Goal: Use online tool/utility: Utilize a website feature to perform a specific function

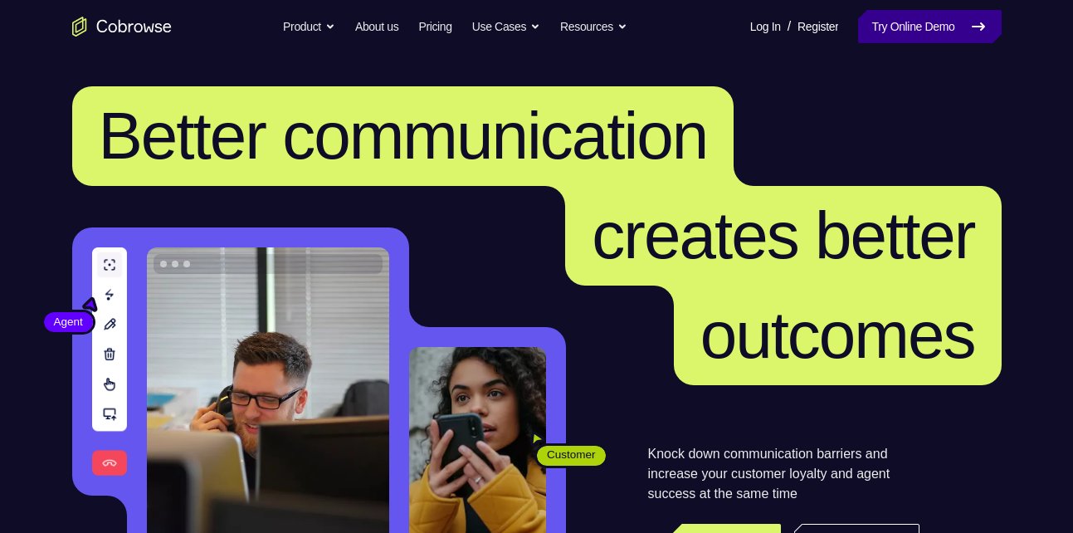
click at [919, 29] on link "Try Online Demo" at bounding box center [929, 26] width 143 height 33
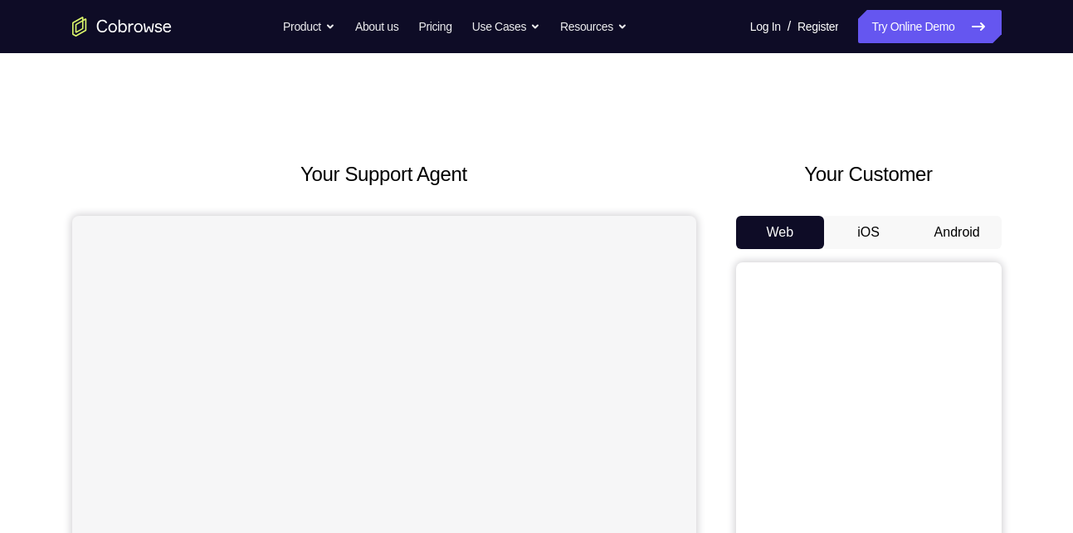
click at [954, 235] on button "Android" at bounding box center [957, 232] width 89 height 33
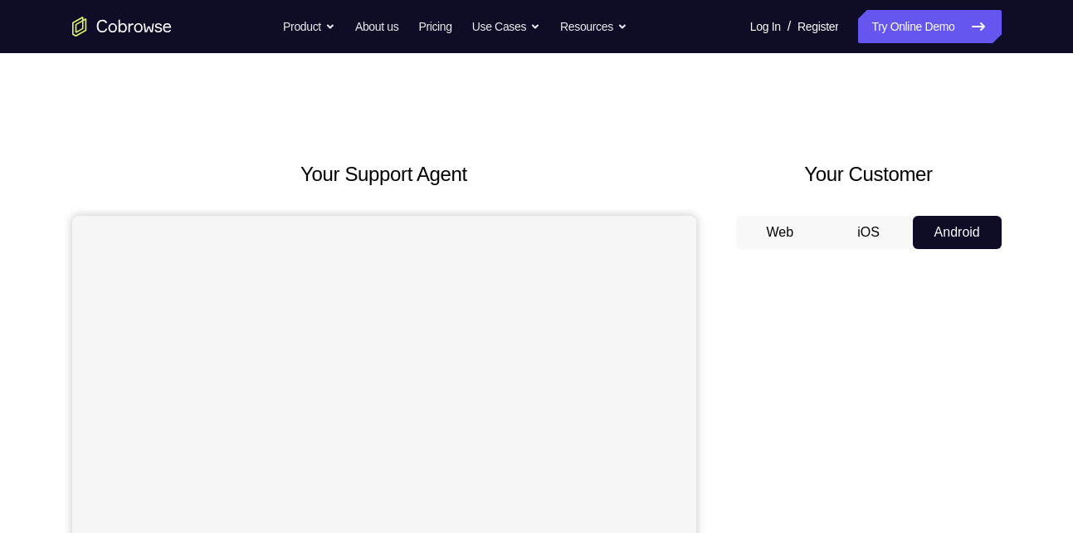
click at [863, 209] on div "Your Customer Web iOS Android" at bounding box center [869, 466] width 266 height 614
click at [873, 220] on button "iOS" at bounding box center [868, 232] width 89 height 33
click at [954, 233] on button "Android" at bounding box center [957, 232] width 89 height 33
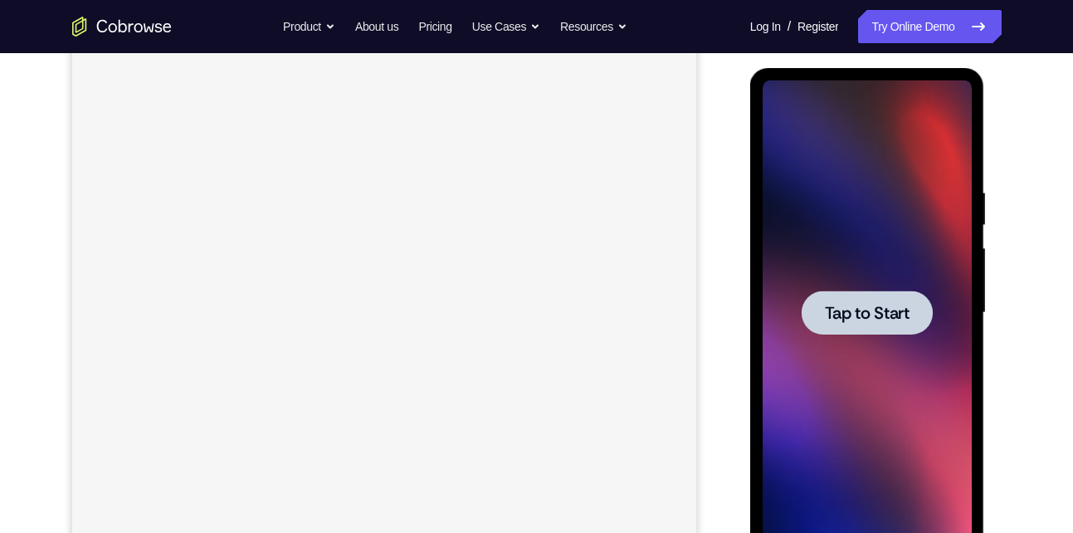
click at [883, 298] on div at bounding box center [867, 313] width 131 height 44
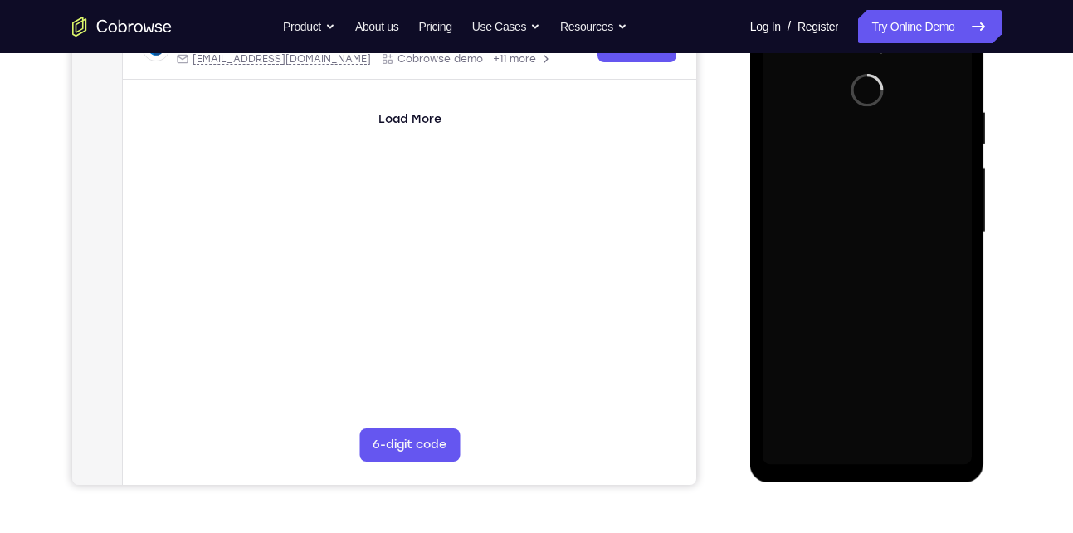
scroll to position [328, 0]
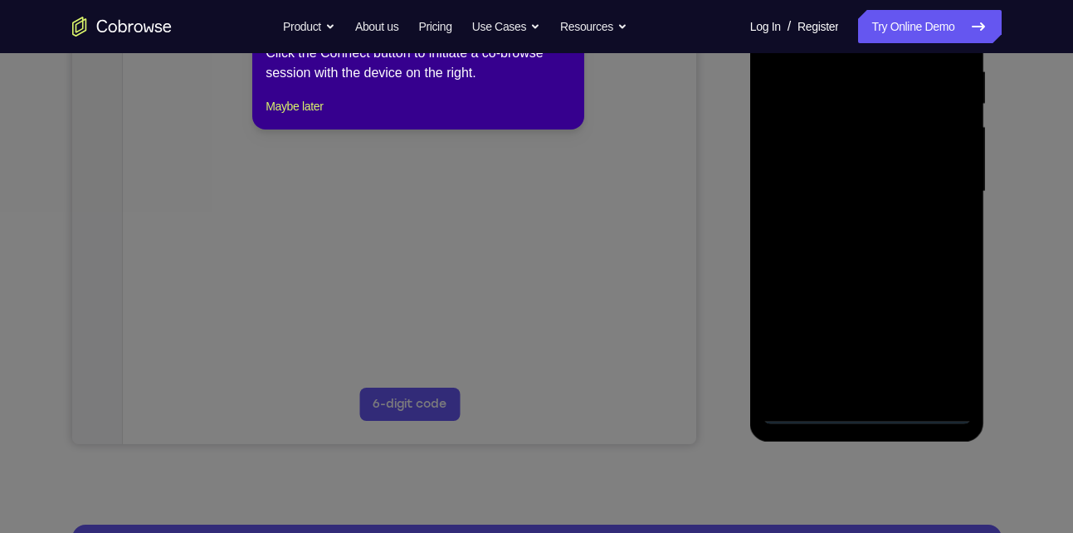
click at [863, 411] on icon at bounding box center [543, 262] width 1086 height 541
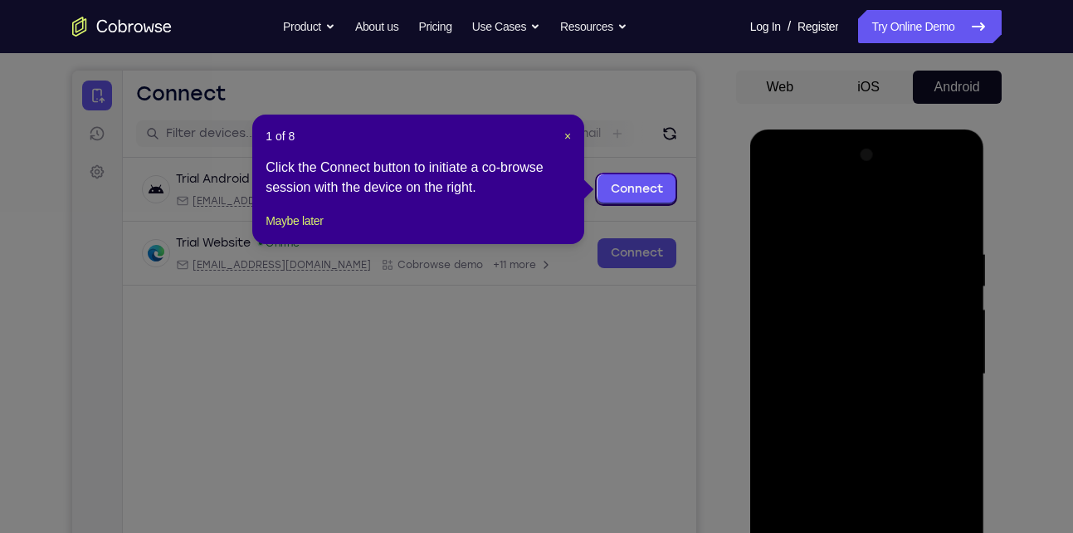
scroll to position [144, 0]
drag, startPoint x: 565, startPoint y: 134, endPoint x: 531, endPoint y: 79, distance: 64.5
click at [565, 134] on span "×" at bounding box center [568, 136] width 7 height 13
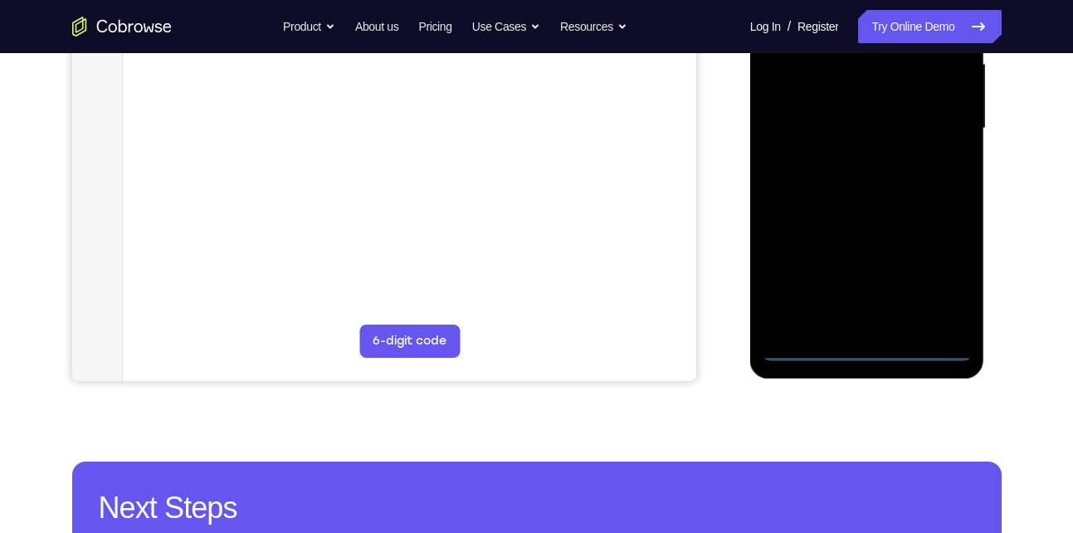
scroll to position [392, 0]
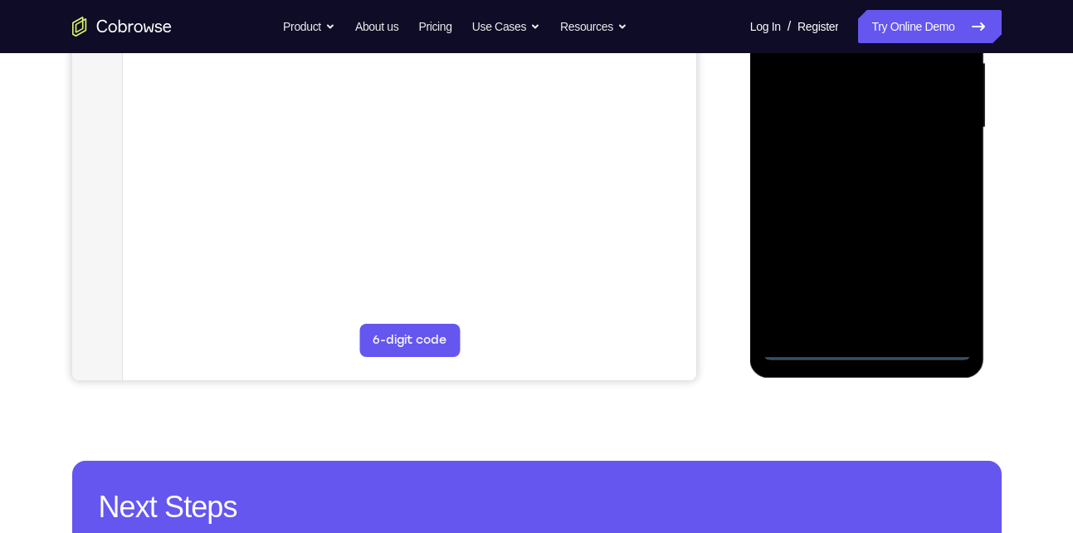
click at [865, 344] on div at bounding box center [867, 127] width 209 height 465
click at [873, 344] on div at bounding box center [867, 127] width 209 height 465
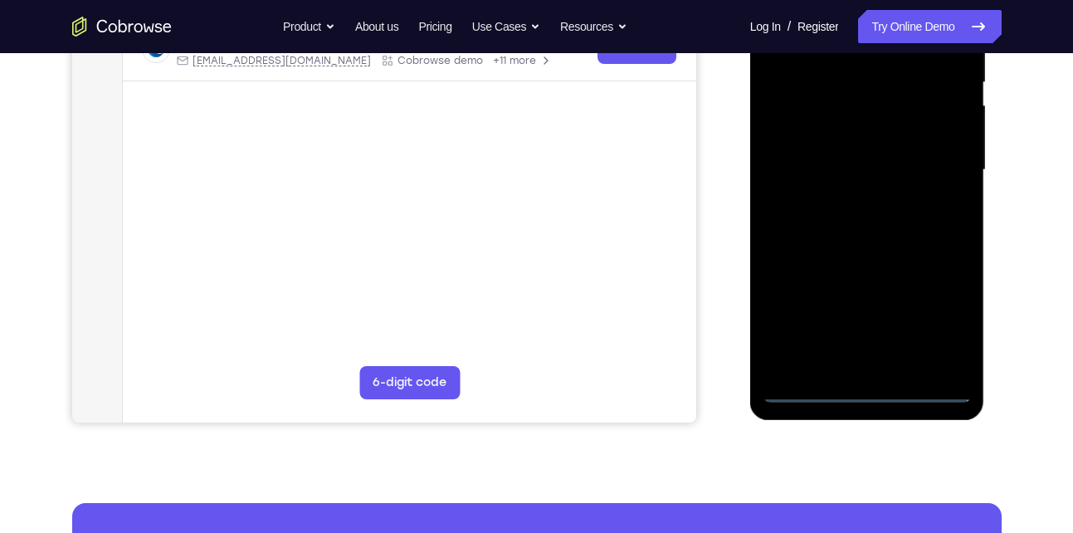
scroll to position [334, 0]
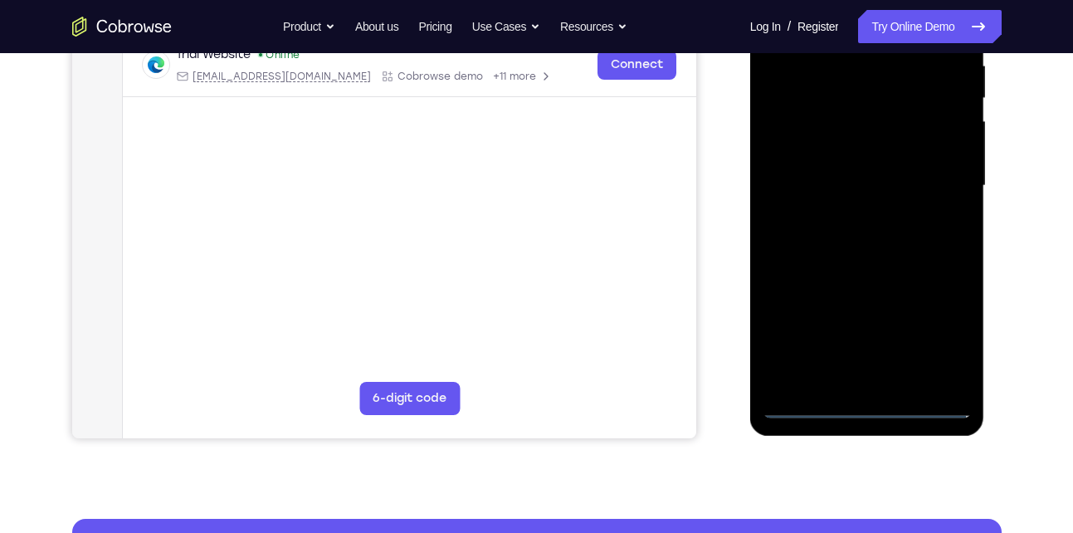
click at [940, 340] on div at bounding box center [867, 186] width 209 height 465
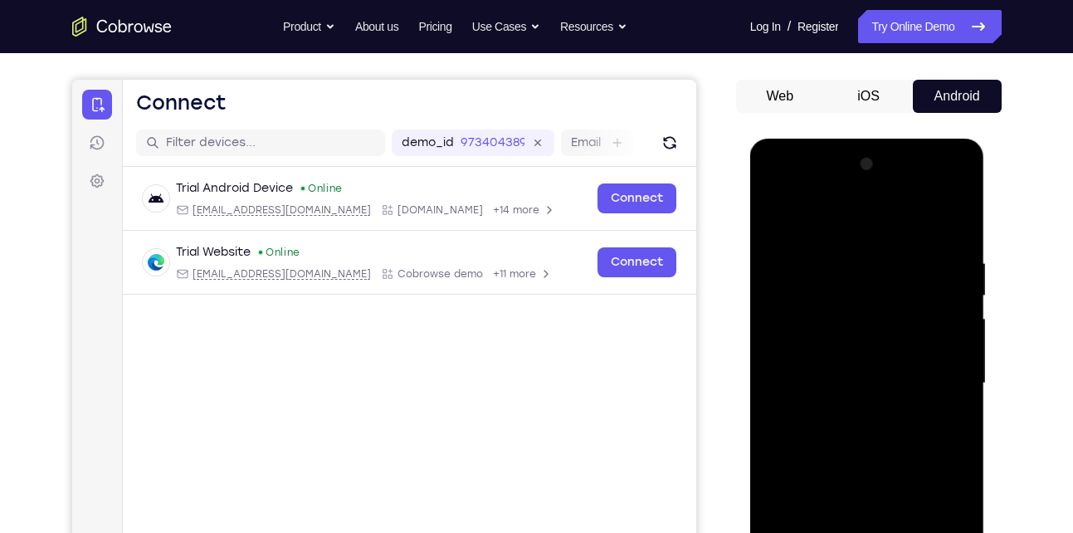
scroll to position [135, 0]
click at [776, 192] on div at bounding box center [867, 384] width 209 height 465
click at [936, 375] on div at bounding box center [867, 384] width 209 height 465
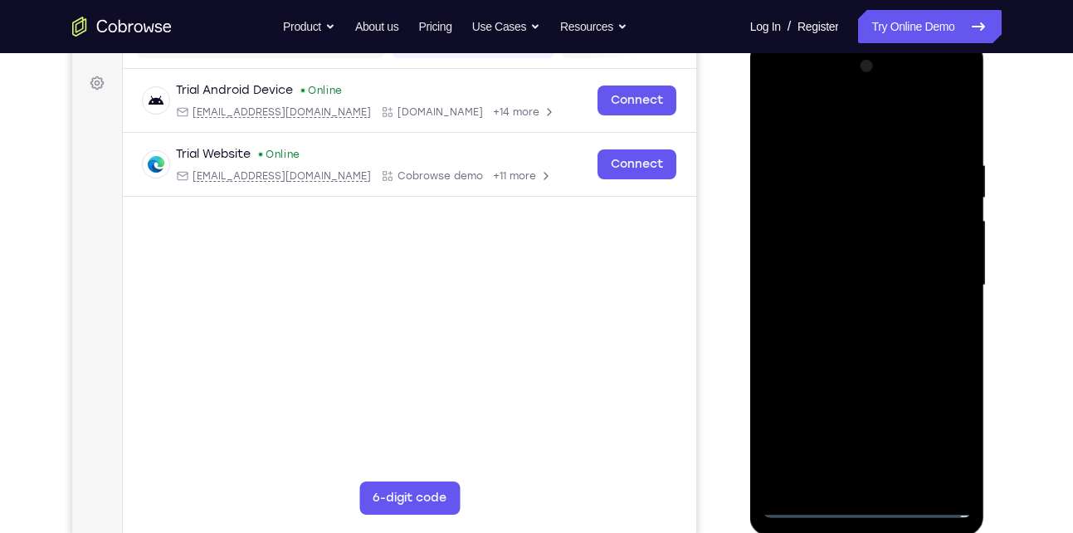
scroll to position [237, 0]
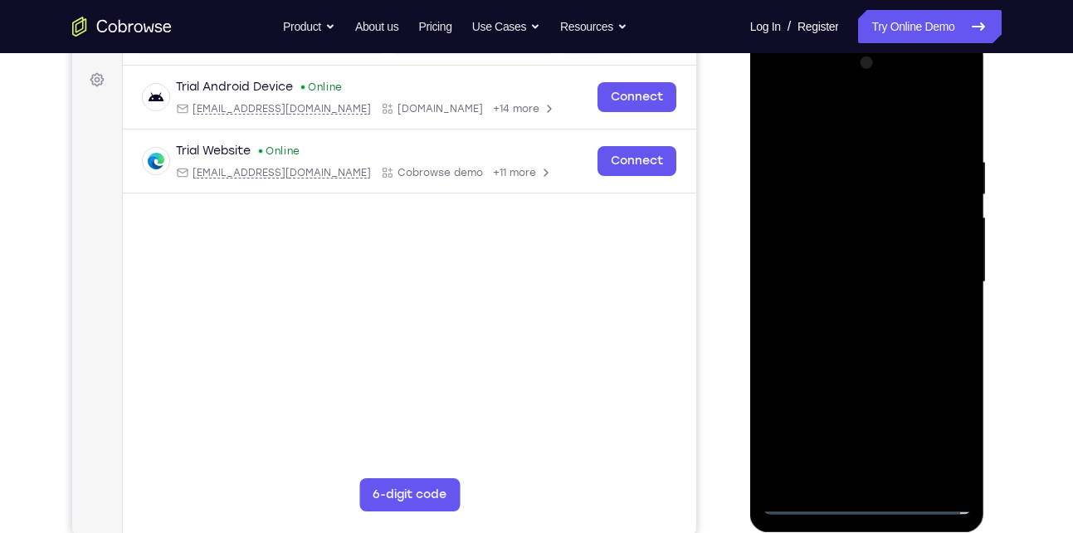
click at [843, 310] on div at bounding box center [867, 282] width 209 height 465
click at [863, 265] on div at bounding box center [867, 282] width 209 height 465
click at [827, 247] on div at bounding box center [867, 282] width 209 height 465
click at [845, 281] on div at bounding box center [867, 282] width 209 height 465
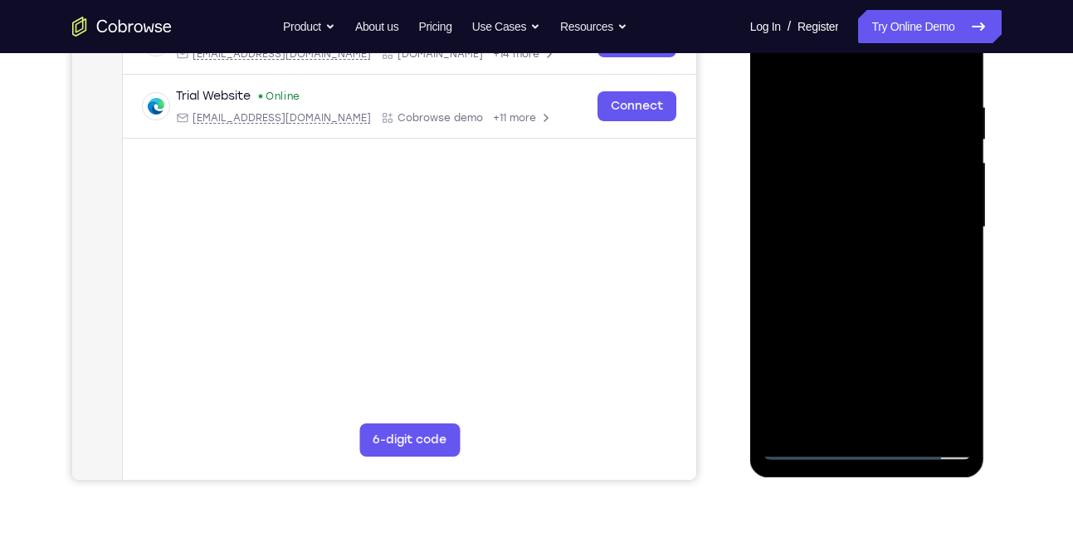
scroll to position [293, 0]
click at [868, 282] on div at bounding box center [867, 226] width 209 height 465
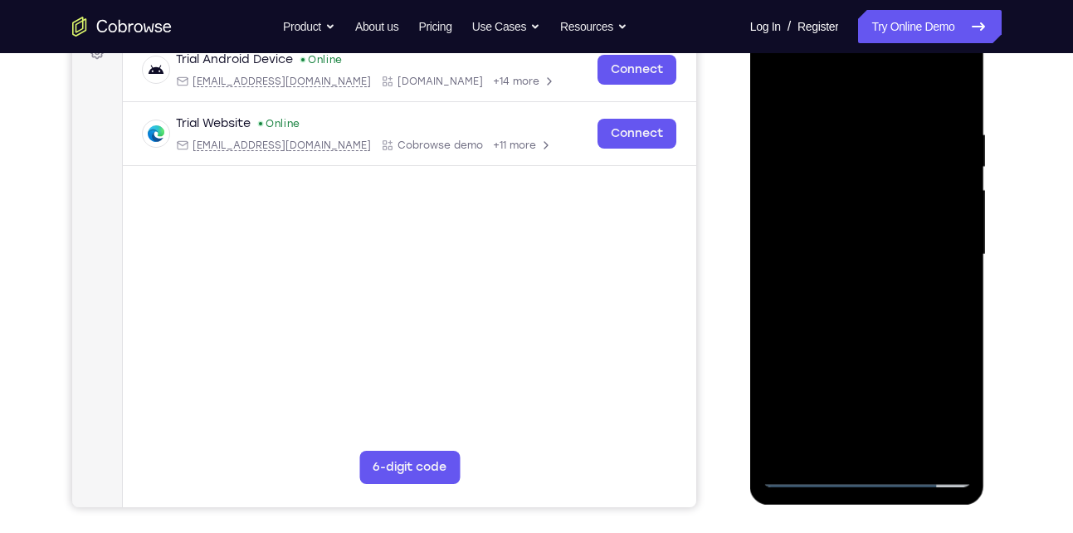
scroll to position [262, 0]
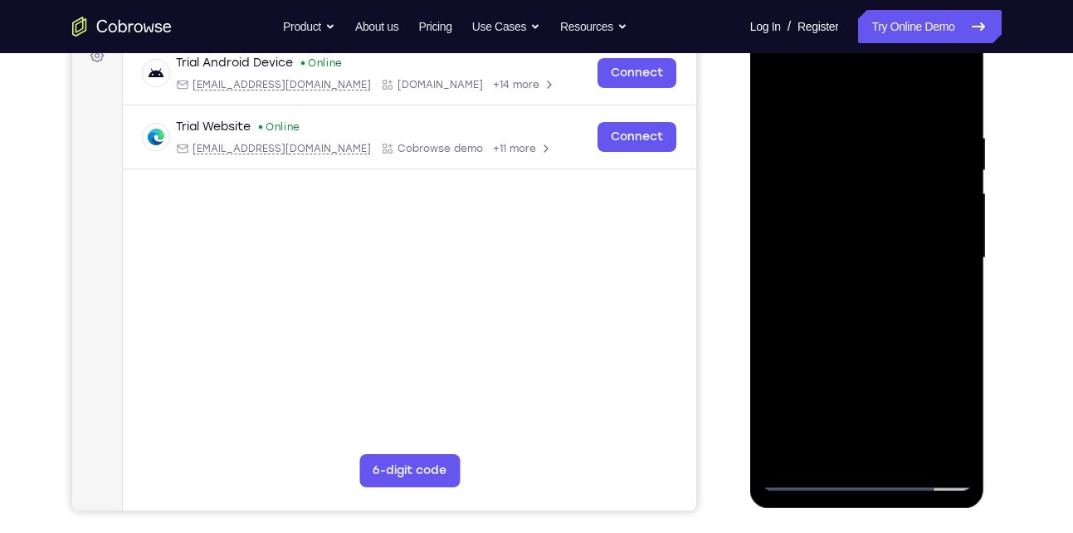
click at [849, 134] on div at bounding box center [867, 258] width 209 height 465
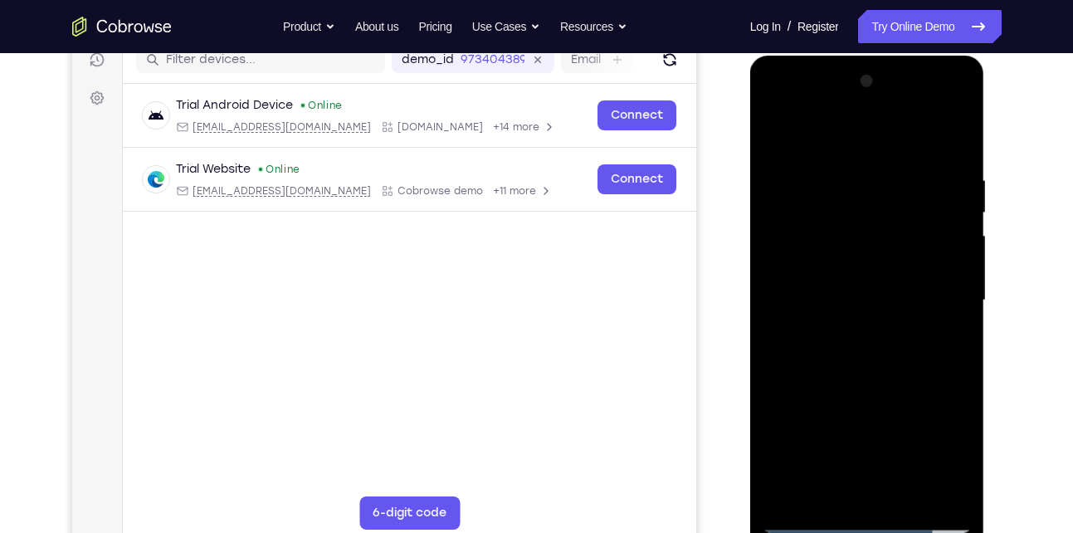
scroll to position [218, 0]
click at [868, 345] on div at bounding box center [867, 301] width 209 height 465
click at [839, 178] on div at bounding box center [867, 301] width 209 height 465
click at [941, 134] on div at bounding box center [867, 301] width 209 height 465
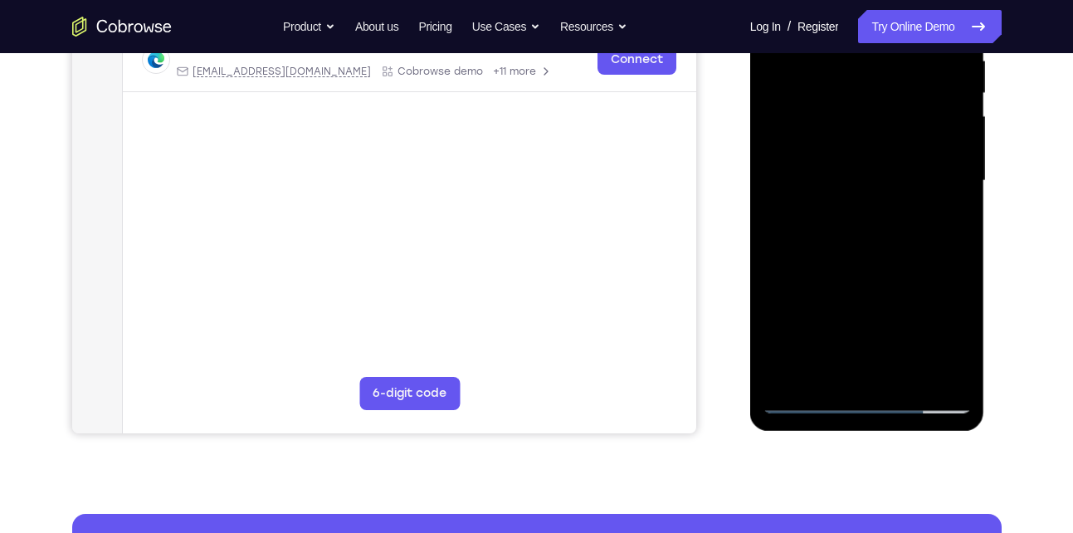
scroll to position [341, 0]
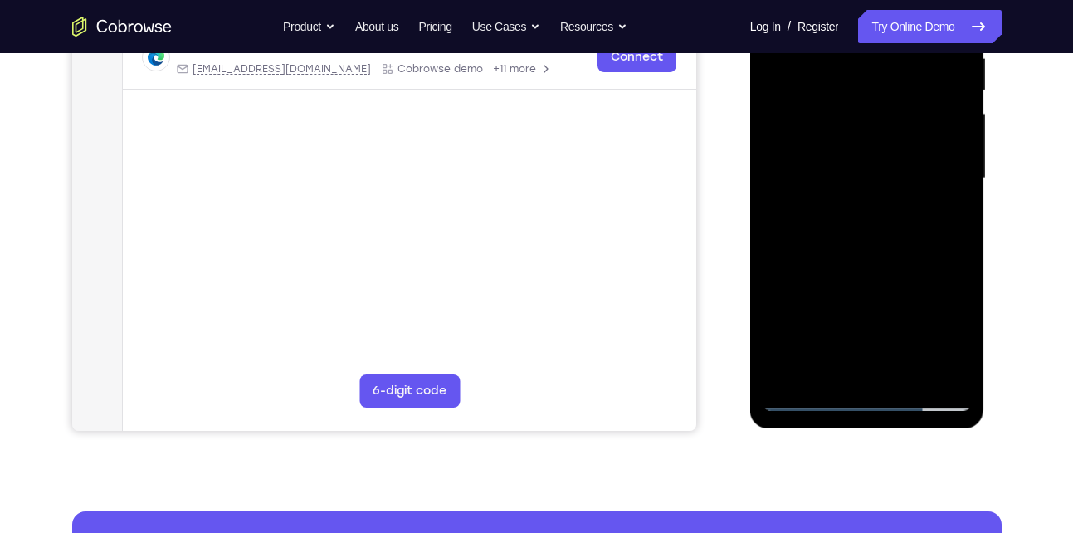
click at [954, 369] on div at bounding box center [867, 178] width 209 height 465
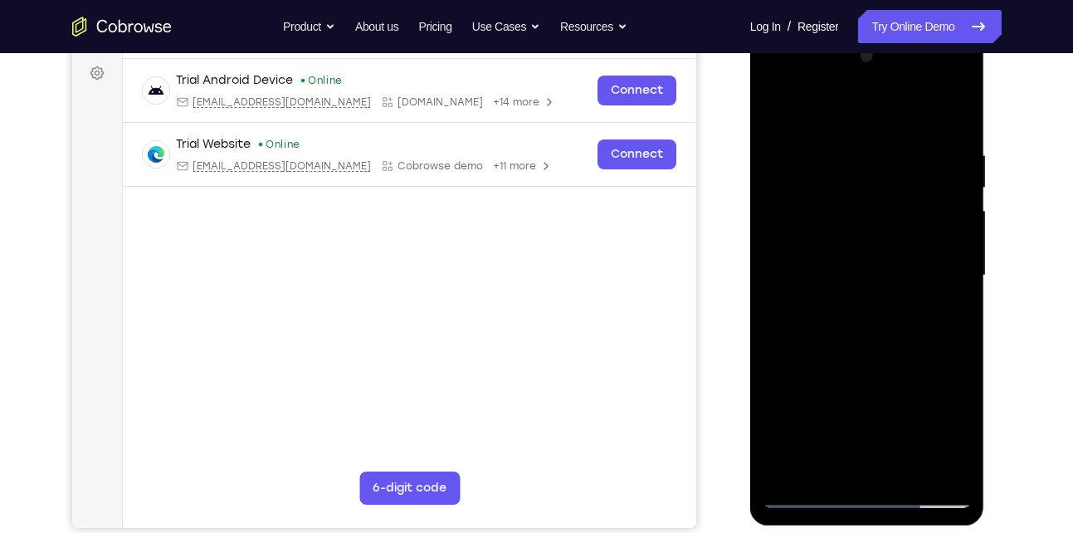
scroll to position [245, 0]
click at [951, 114] on div at bounding box center [867, 274] width 209 height 465
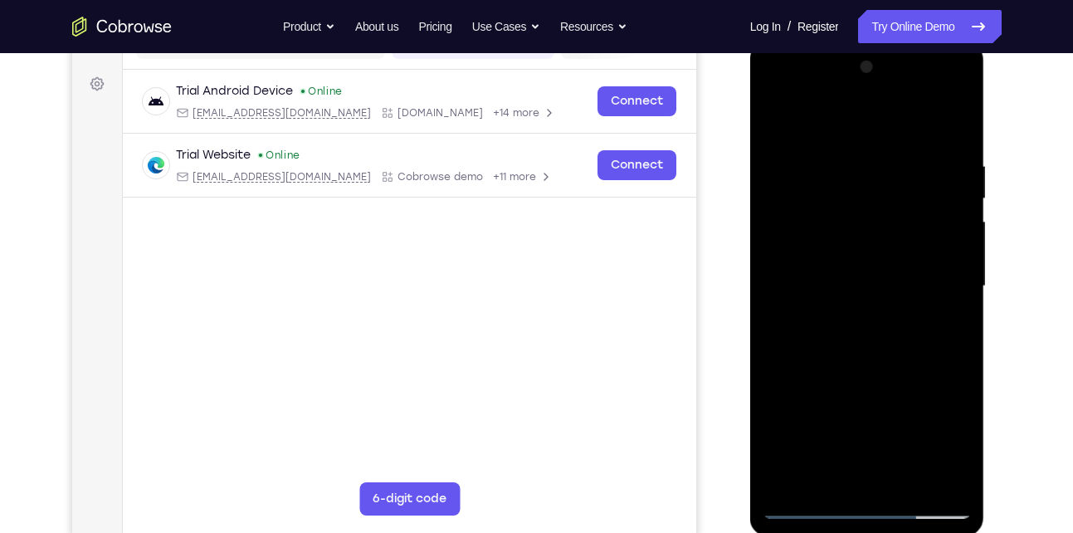
scroll to position [231, 0]
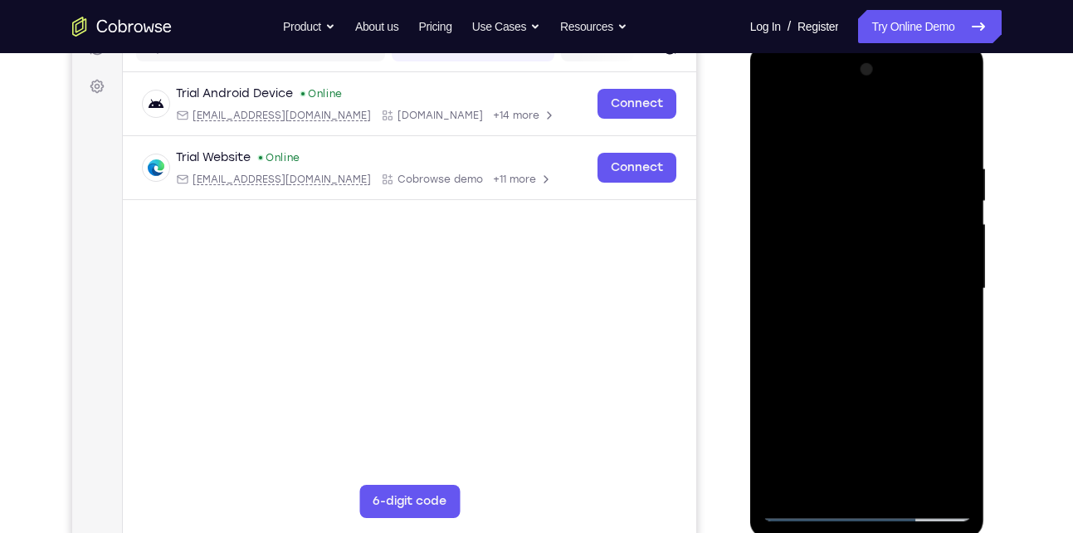
click at [962, 116] on div at bounding box center [867, 288] width 209 height 465
click at [775, 117] on div at bounding box center [867, 288] width 209 height 465
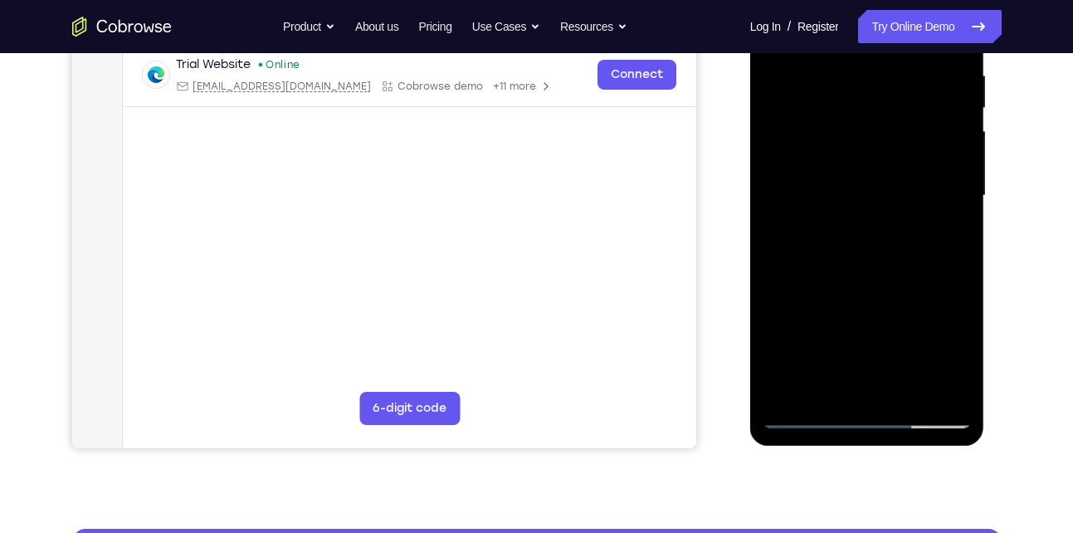
scroll to position [327, 0]
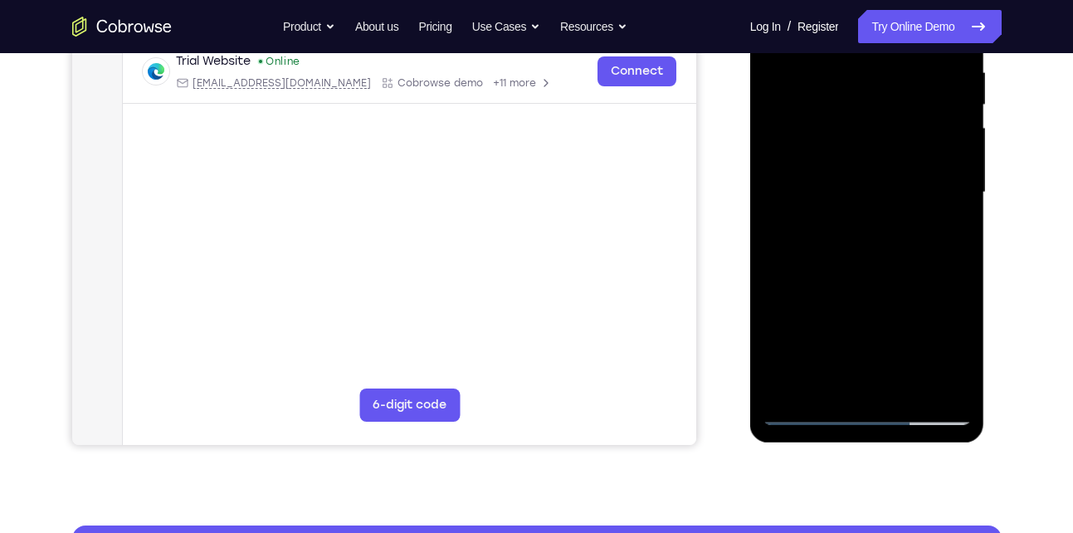
click at [903, 389] on div at bounding box center [867, 192] width 209 height 465
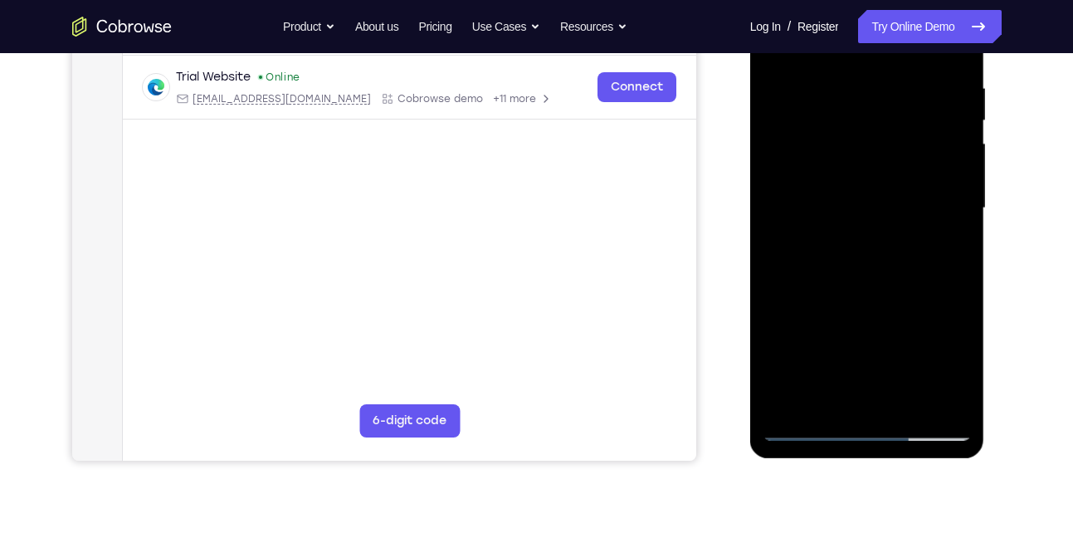
scroll to position [310, 0]
click at [869, 273] on div at bounding box center [867, 209] width 209 height 465
click at [941, 239] on div at bounding box center [867, 209] width 209 height 465
click at [894, 188] on div at bounding box center [867, 209] width 209 height 465
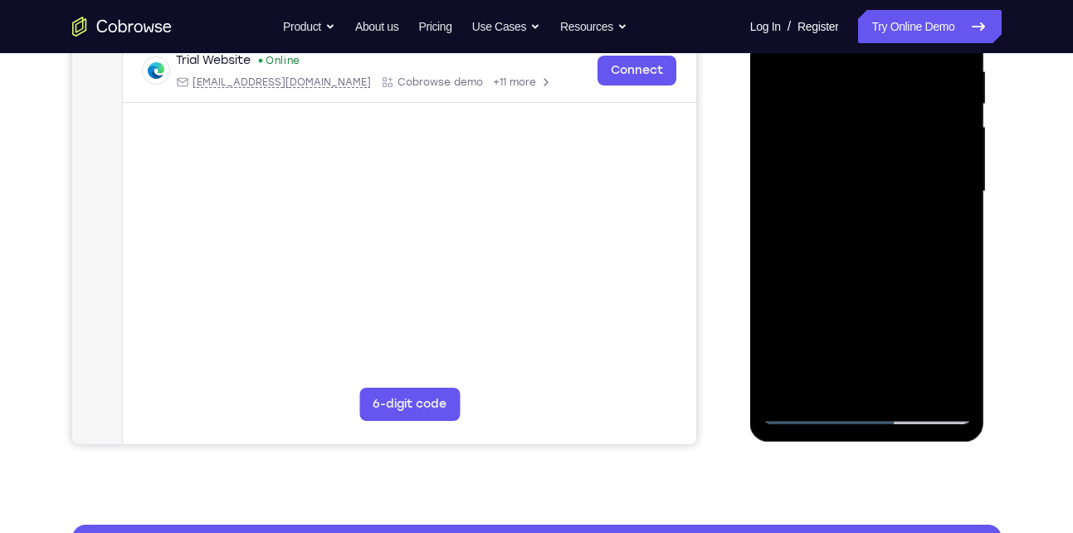
scroll to position [329, 0]
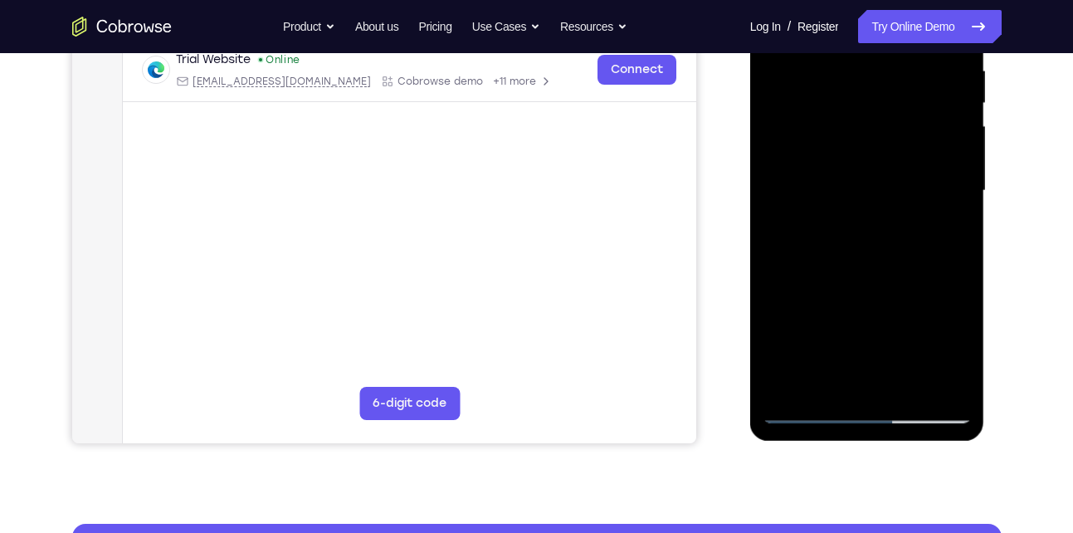
click at [839, 377] on div at bounding box center [867, 190] width 209 height 465
click at [943, 231] on div at bounding box center [867, 190] width 209 height 465
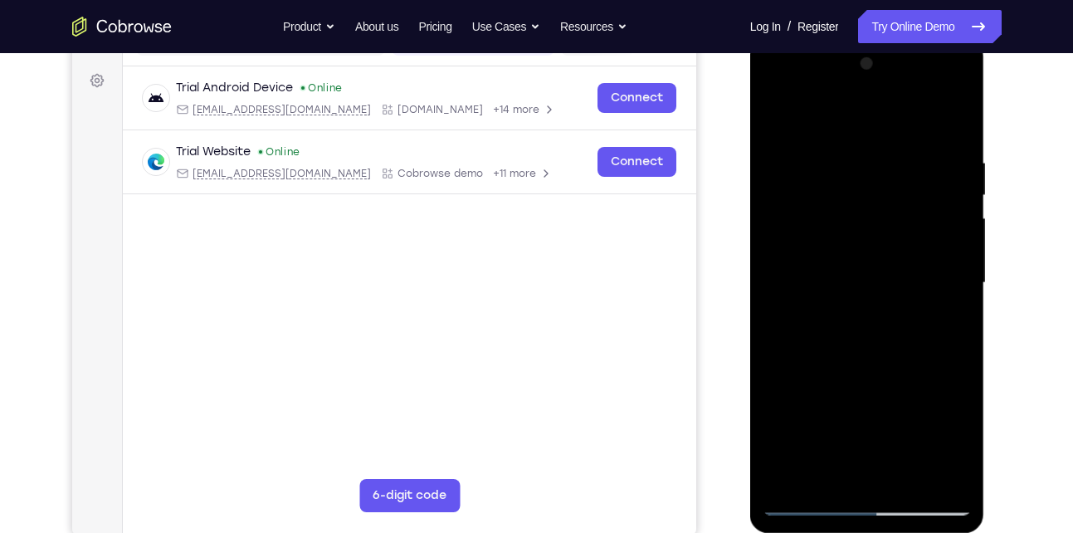
scroll to position [233, 0]
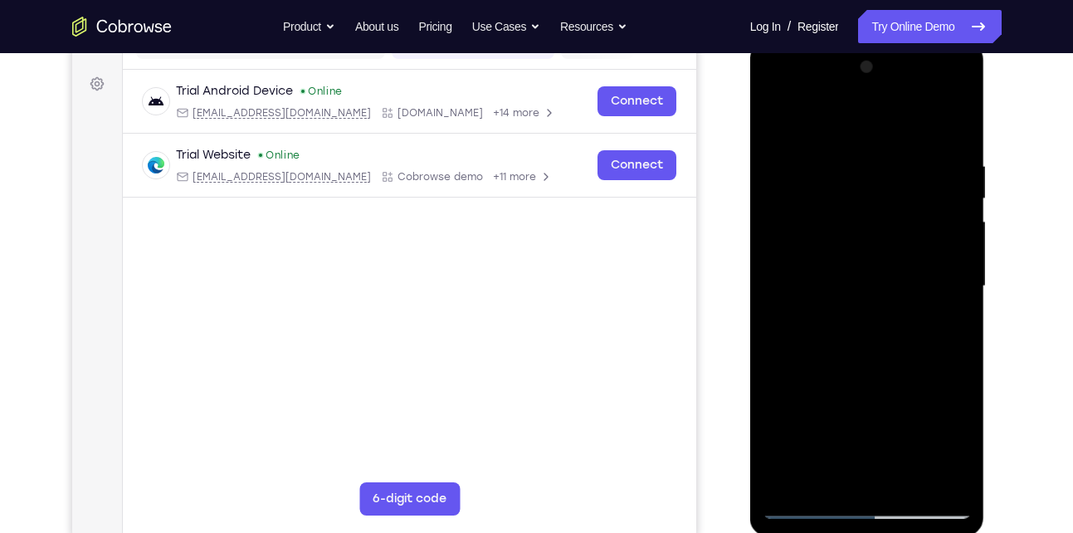
click at [775, 122] on div at bounding box center [867, 286] width 209 height 465
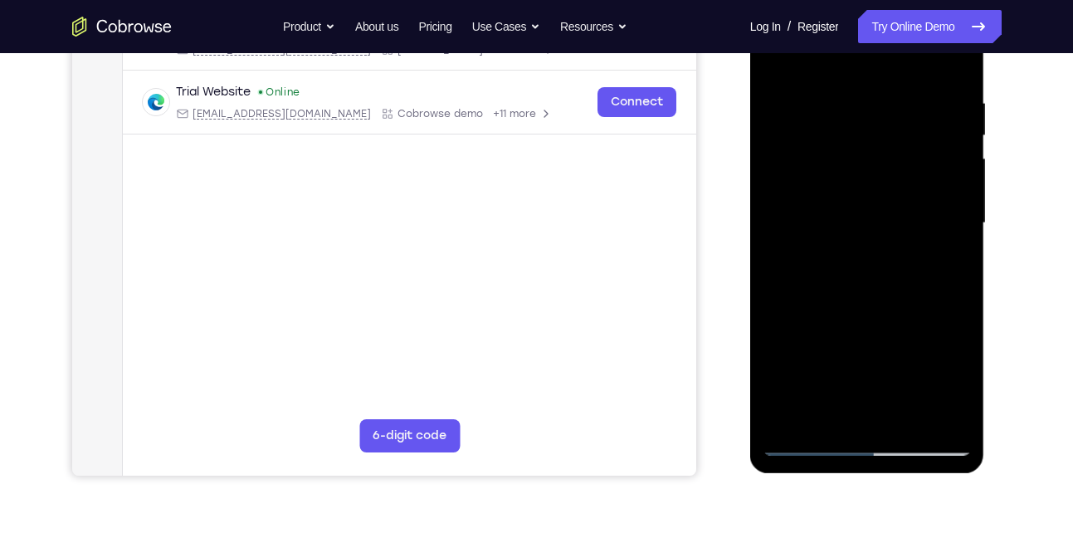
scroll to position [304, 0]
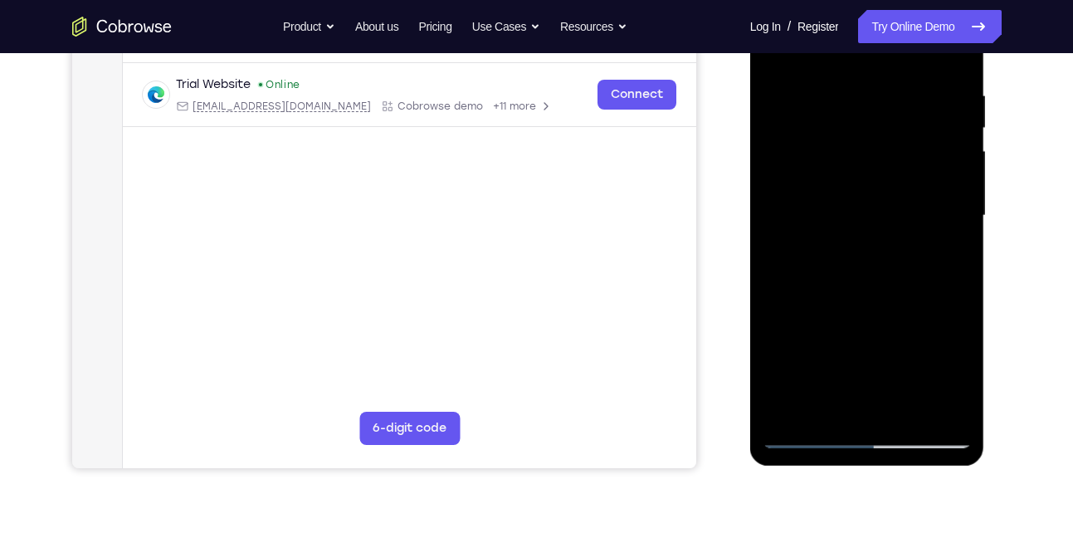
click at [827, 335] on div at bounding box center [867, 215] width 209 height 465
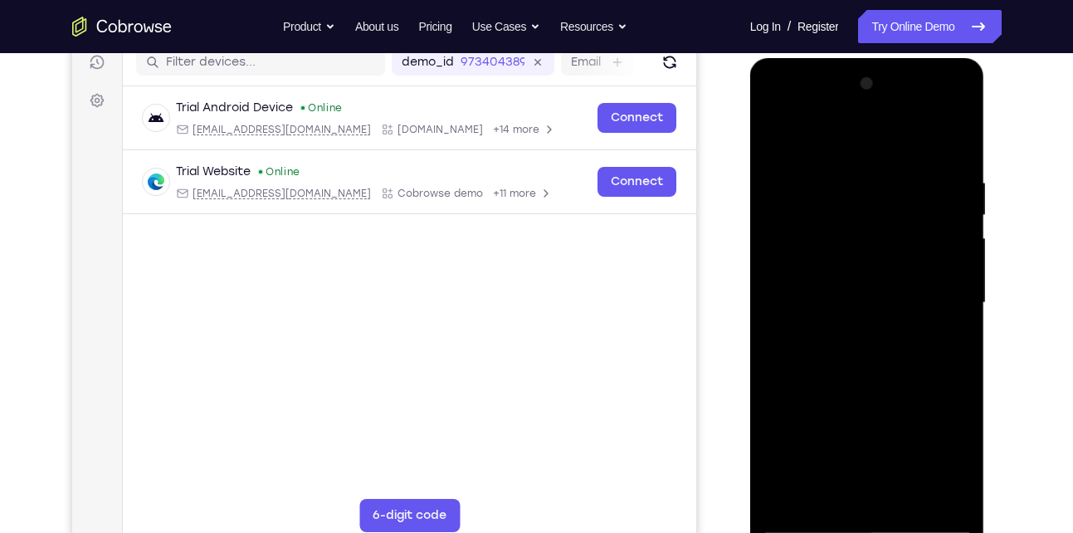
scroll to position [216, 0]
click at [800, 140] on div at bounding box center [867, 303] width 209 height 465
click at [779, 133] on div at bounding box center [867, 303] width 209 height 465
click at [768, 140] on div at bounding box center [867, 303] width 209 height 465
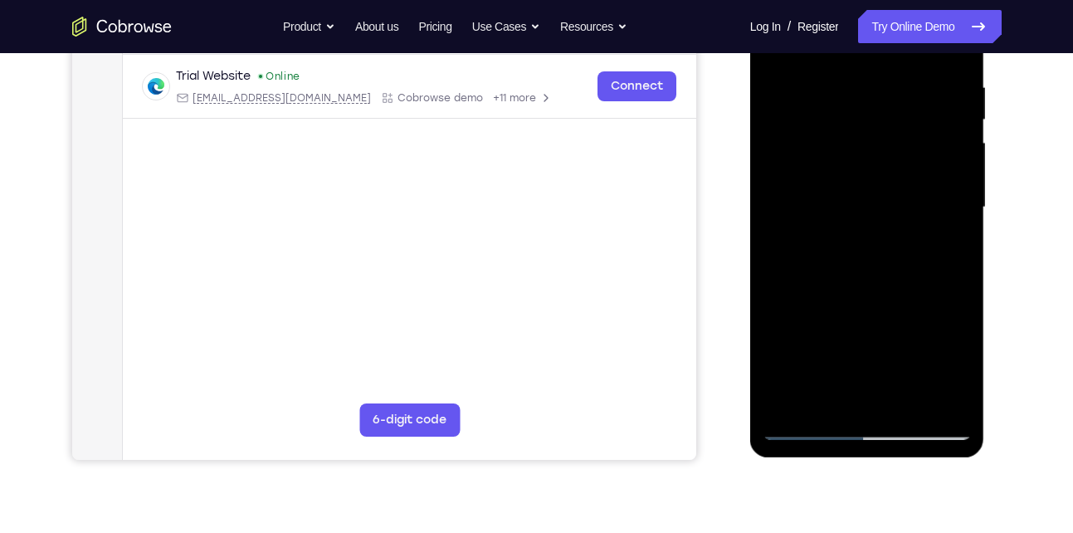
scroll to position [314, 0]
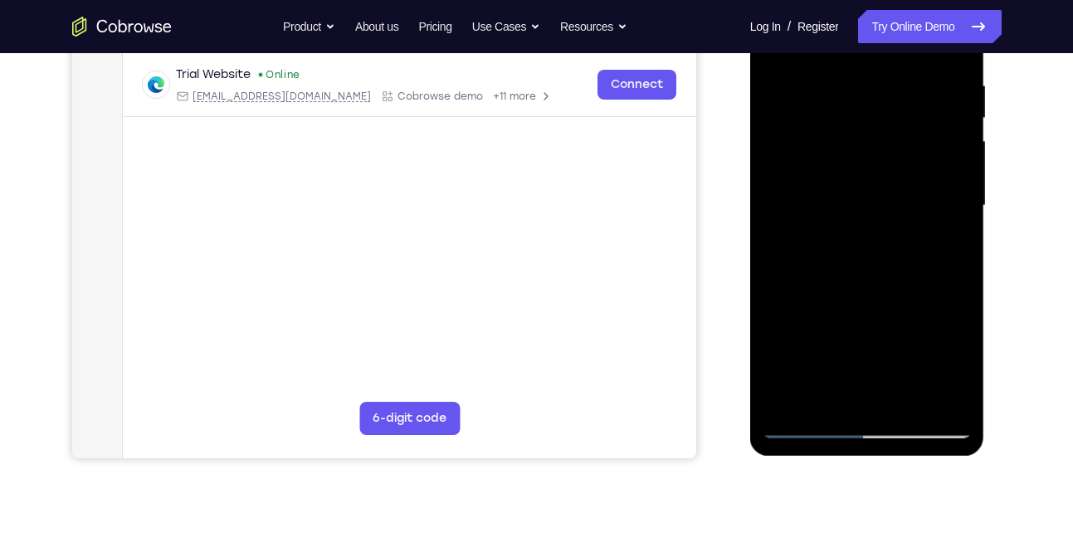
click at [845, 262] on div at bounding box center [867, 205] width 209 height 465
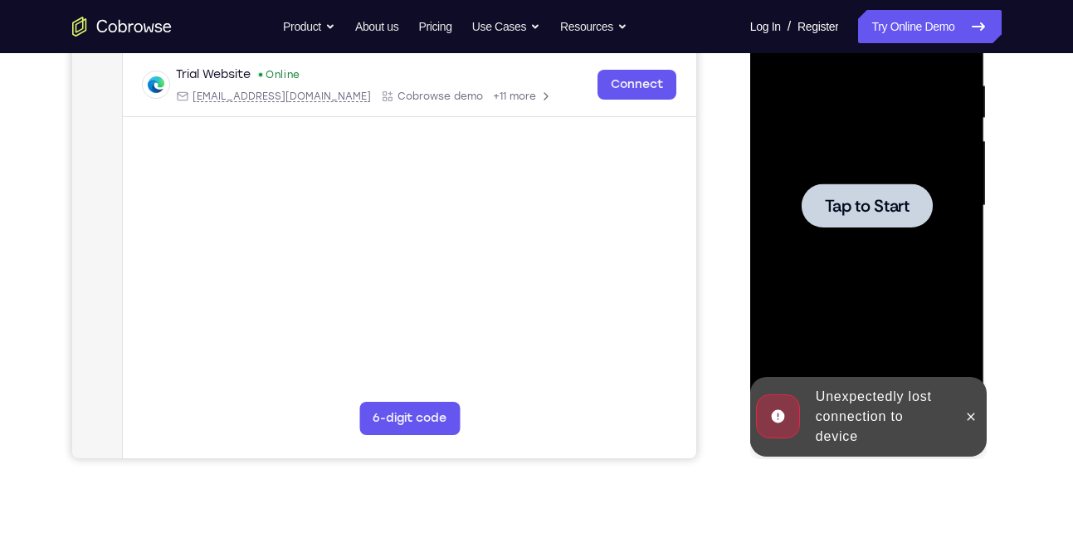
click at [864, 297] on div at bounding box center [867, 205] width 209 height 465
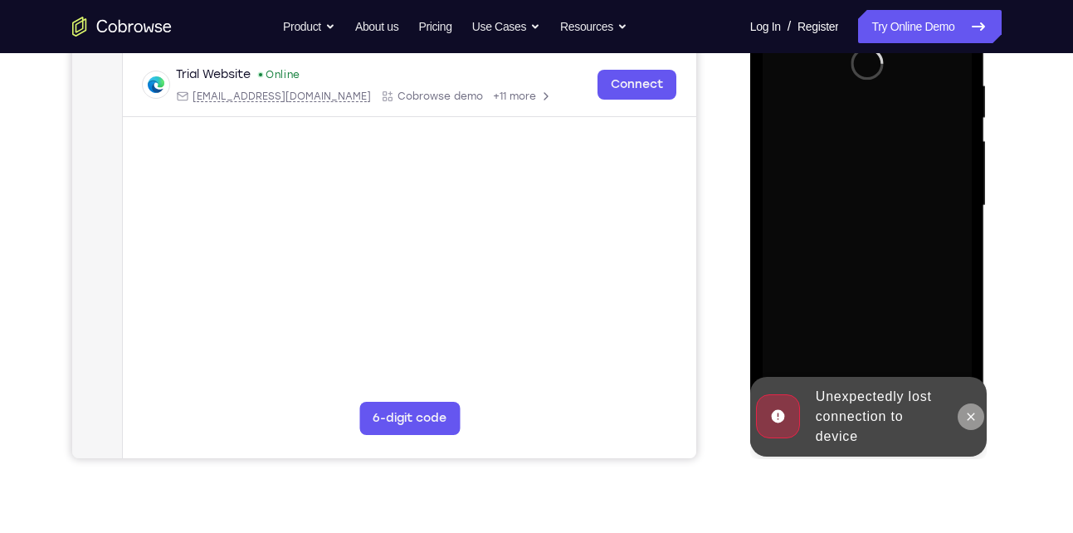
click at [967, 416] on icon at bounding box center [971, 416] width 13 height 13
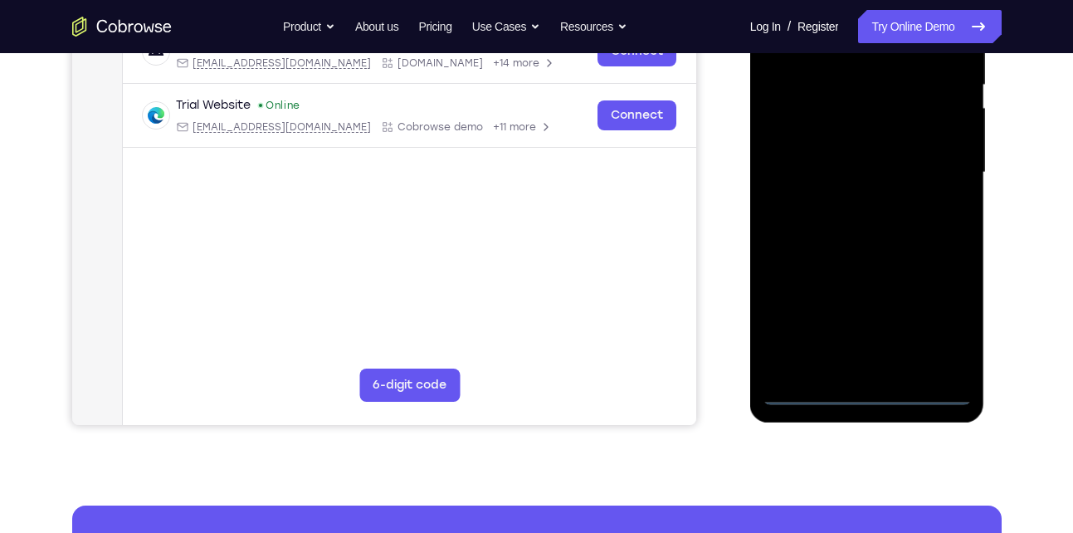
scroll to position [348, 0]
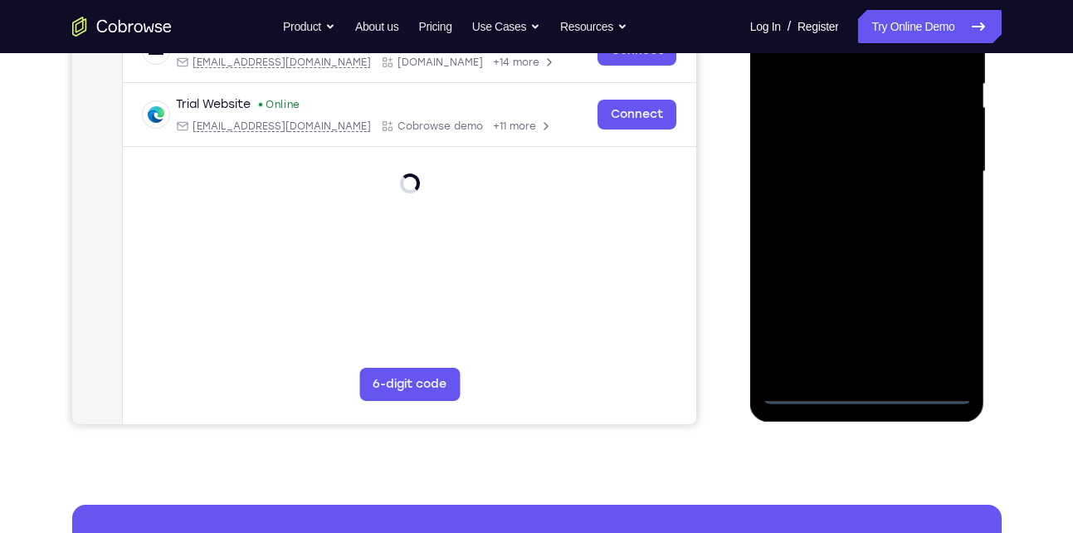
click at [873, 387] on div at bounding box center [867, 171] width 209 height 465
click at [941, 315] on div at bounding box center [867, 171] width 209 height 465
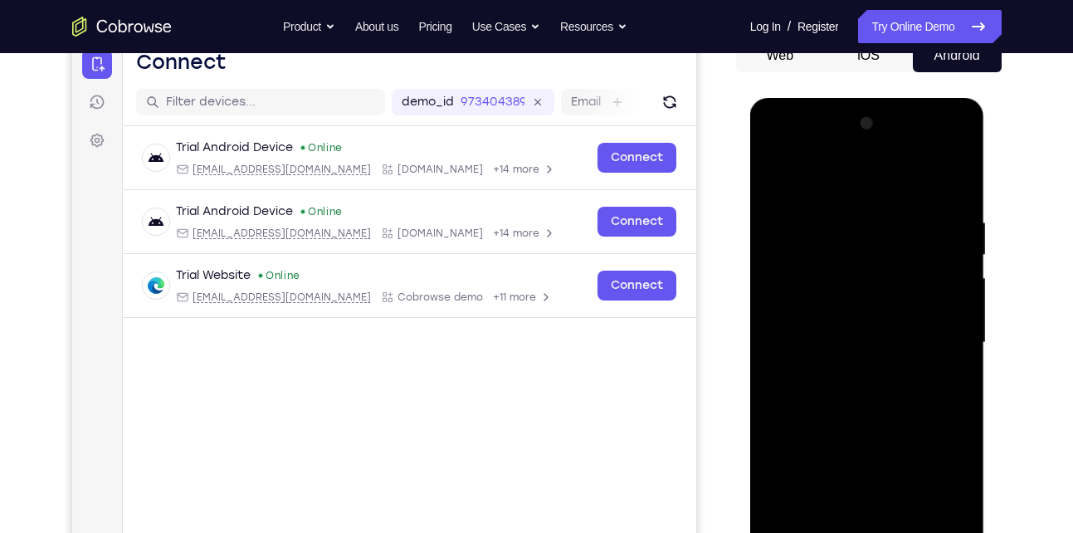
scroll to position [176, 0]
click at [779, 149] on div at bounding box center [867, 343] width 209 height 465
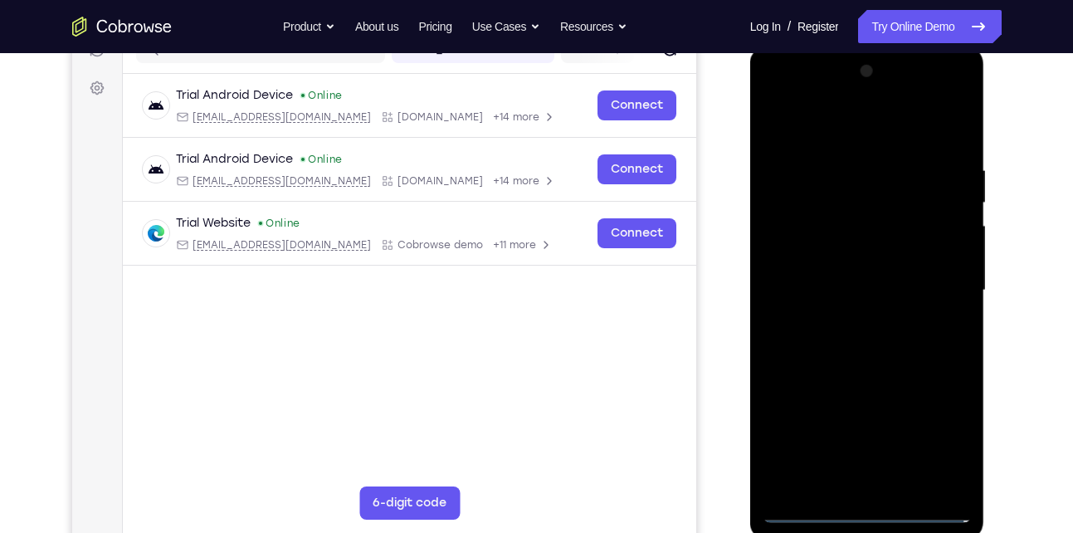
scroll to position [232, 0]
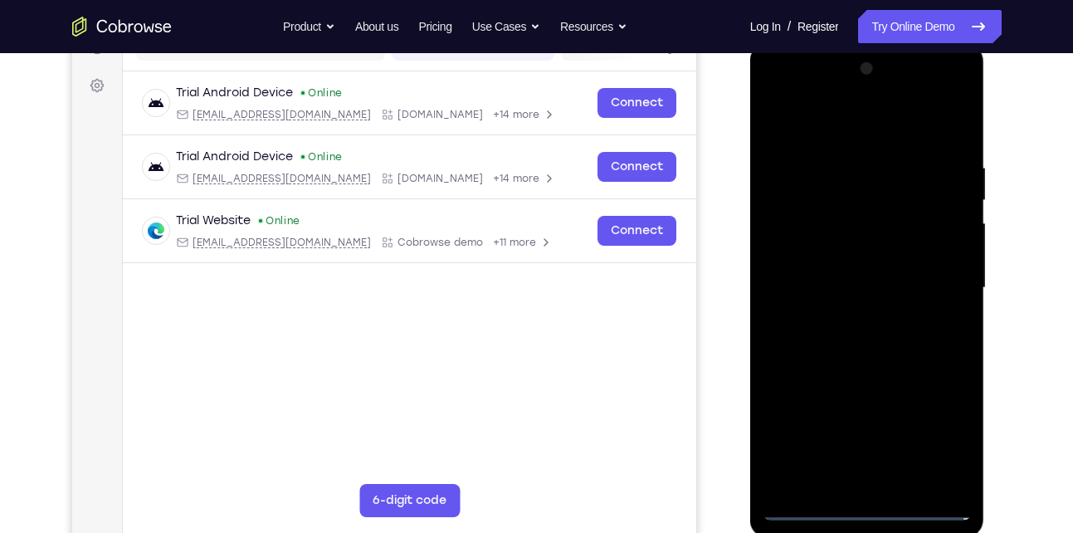
click at [936, 279] on div at bounding box center [867, 288] width 209 height 465
click at [846, 316] on div at bounding box center [867, 288] width 209 height 465
click at [856, 267] on div at bounding box center [867, 288] width 209 height 465
click at [839, 254] on div at bounding box center [867, 288] width 209 height 465
click at [853, 286] on div at bounding box center [867, 288] width 209 height 465
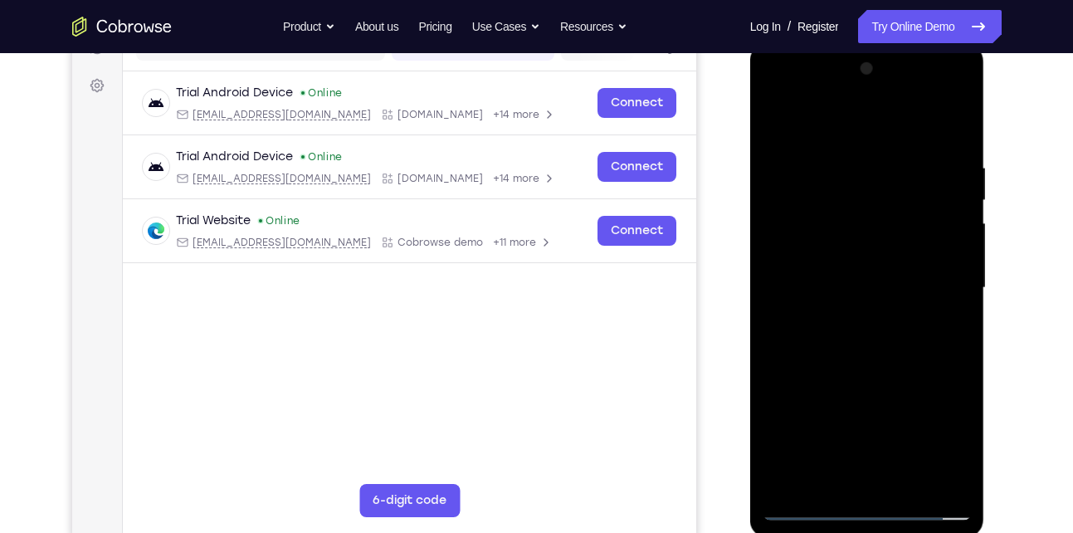
click at [888, 359] on div at bounding box center [867, 288] width 209 height 465
click at [858, 344] on div at bounding box center [867, 288] width 209 height 465
click at [876, 359] on div at bounding box center [867, 288] width 209 height 465
click at [787, 275] on div at bounding box center [867, 288] width 209 height 465
click at [826, 286] on div at bounding box center [867, 288] width 209 height 465
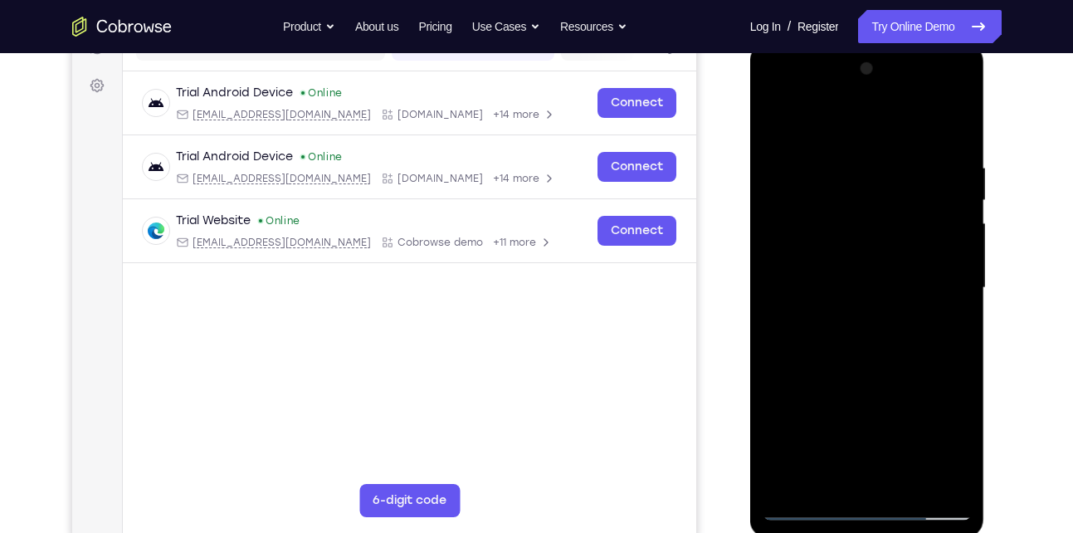
click at [947, 122] on div at bounding box center [867, 288] width 209 height 465
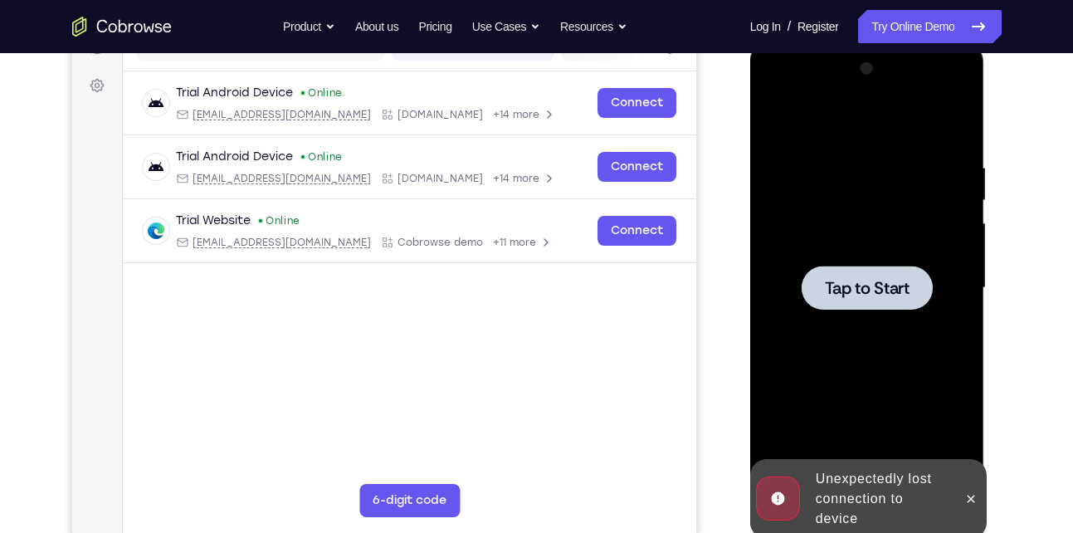
click at [886, 268] on div at bounding box center [867, 288] width 131 height 44
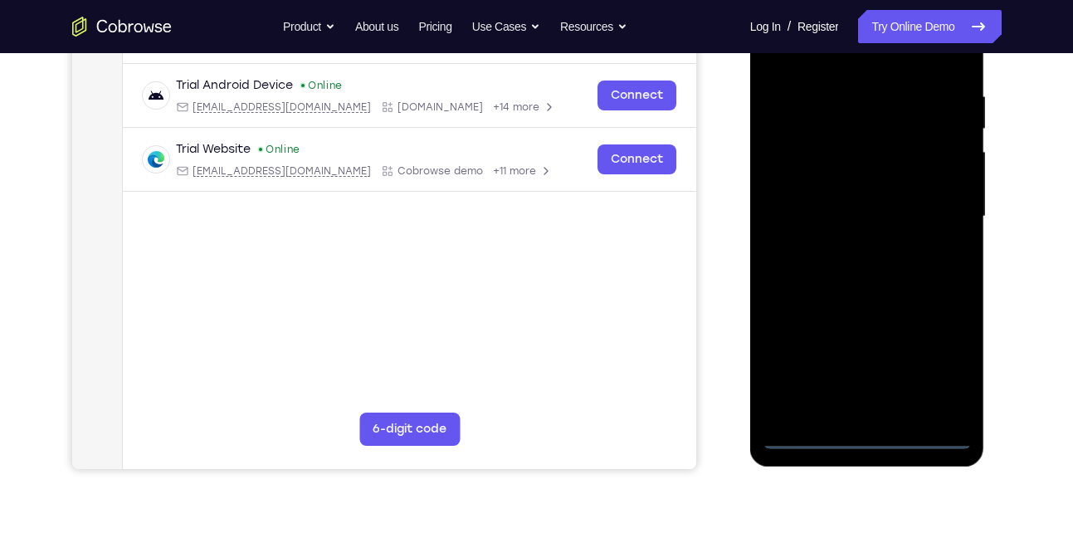
scroll to position [325, 0]
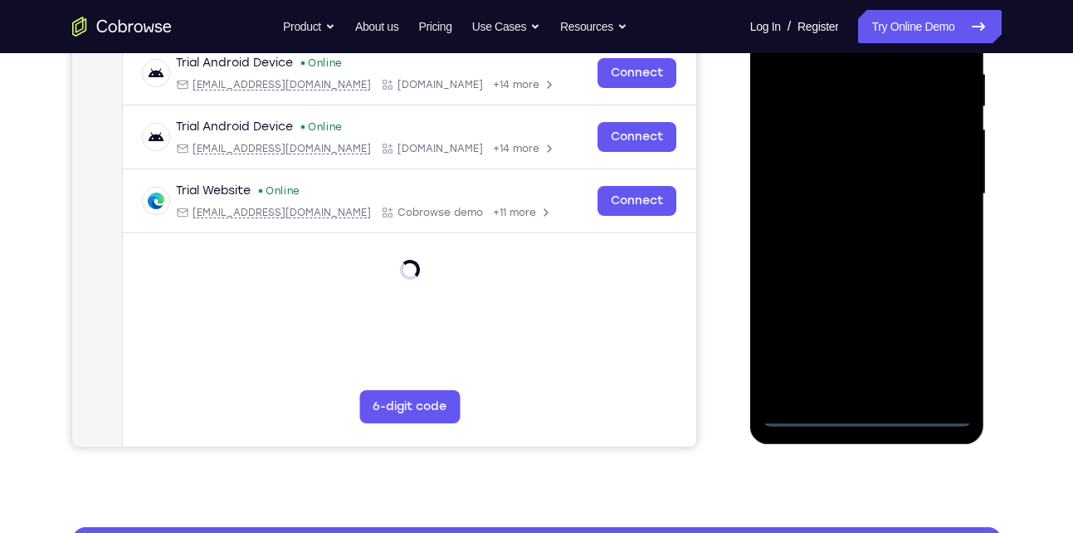
click at [863, 410] on div at bounding box center [867, 194] width 209 height 465
click at [938, 340] on div at bounding box center [867, 194] width 209 height 465
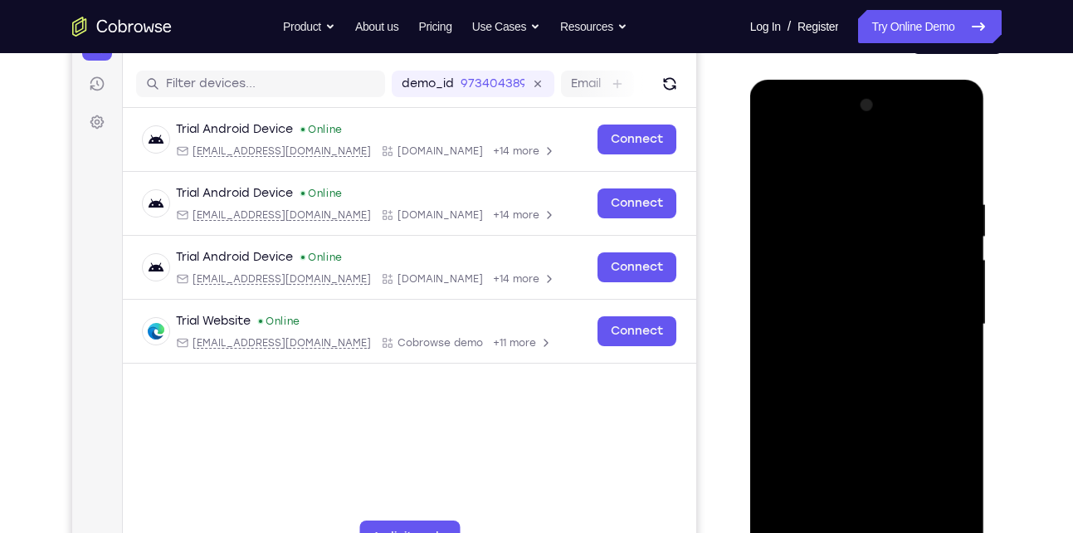
scroll to position [194, 0]
click at [780, 133] on div at bounding box center [867, 325] width 209 height 465
click at [934, 313] on div at bounding box center [867, 325] width 209 height 465
click at [848, 353] on div at bounding box center [867, 325] width 209 height 465
click at [865, 309] on div at bounding box center [867, 325] width 209 height 465
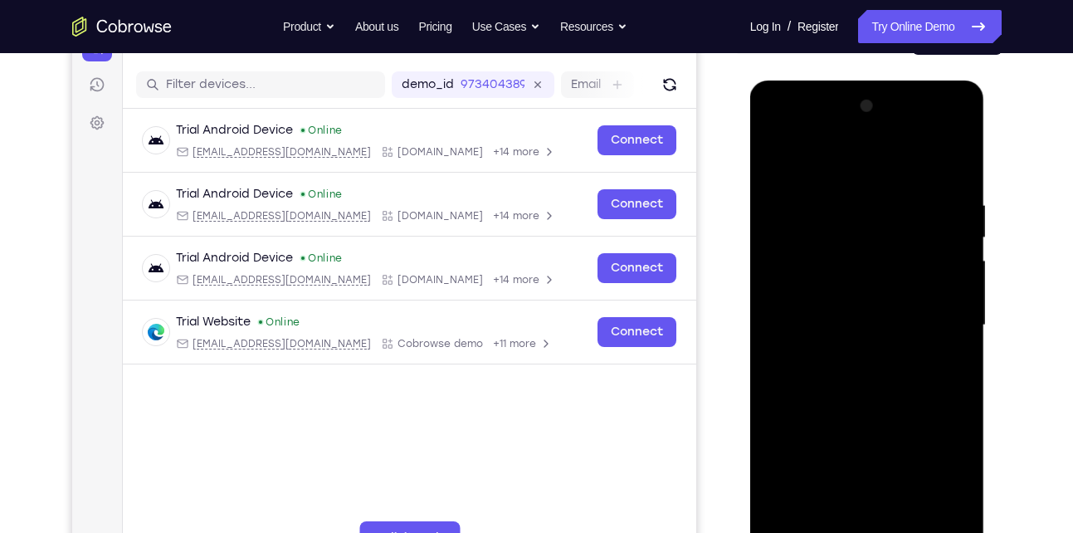
click at [829, 287] on div at bounding box center [867, 325] width 209 height 465
click at [844, 326] on div at bounding box center [867, 325] width 209 height 465
click at [865, 376] on div at bounding box center [867, 325] width 209 height 465
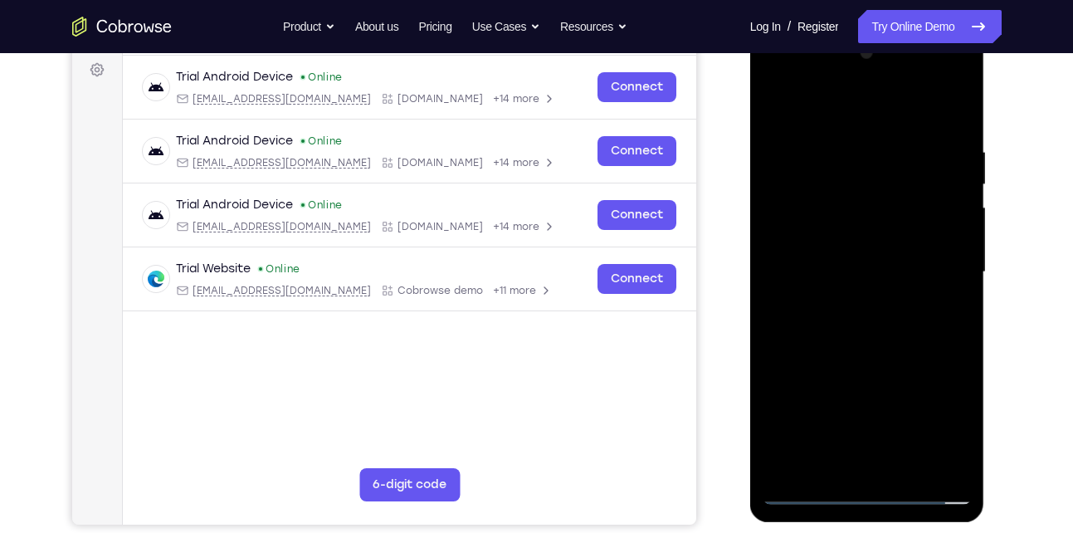
scroll to position [252, 0]
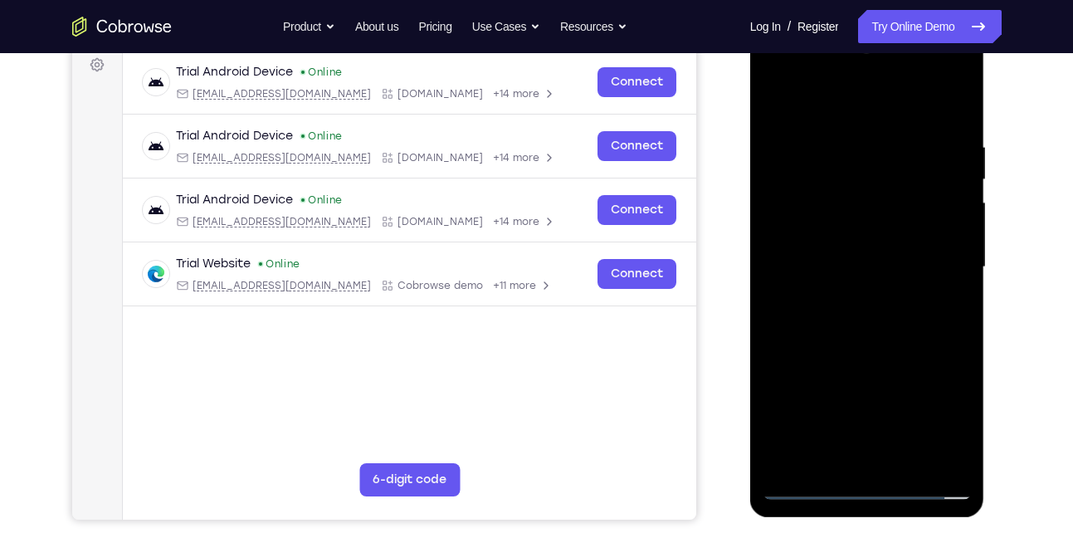
click at [865, 321] on div at bounding box center [867, 267] width 209 height 465
click at [838, 319] on div at bounding box center [867, 267] width 209 height 465
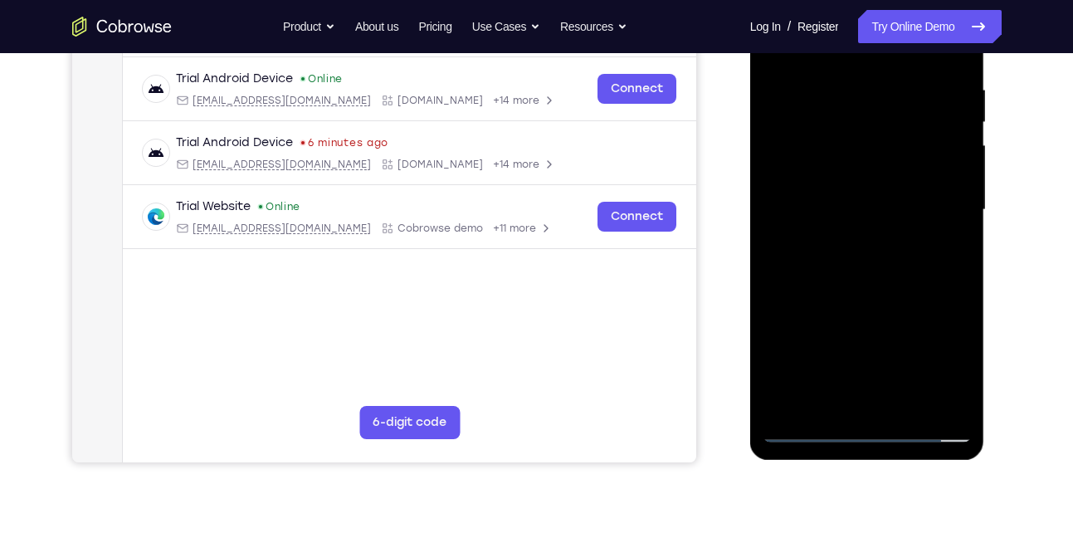
scroll to position [311, 0]
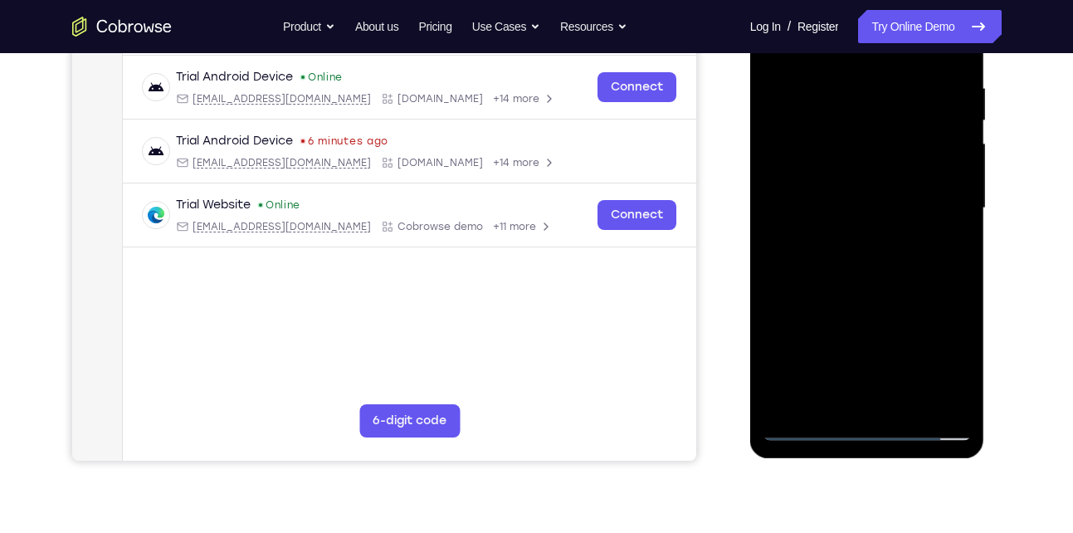
click at [876, 280] on div at bounding box center [867, 208] width 209 height 465
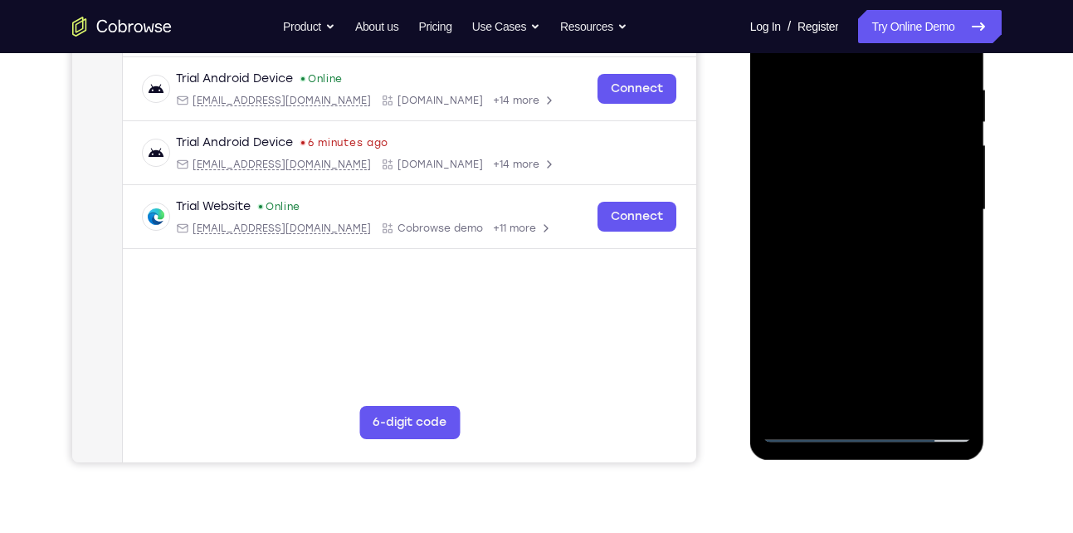
scroll to position [310, 0]
click at [902, 404] on div at bounding box center [867, 209] width 209 height 465
click at [887, 270] on div at bounding box center [867, 209] width 209 height 465
click at [944, 237] on div at bounding box center [867, 209] width 209 height 465
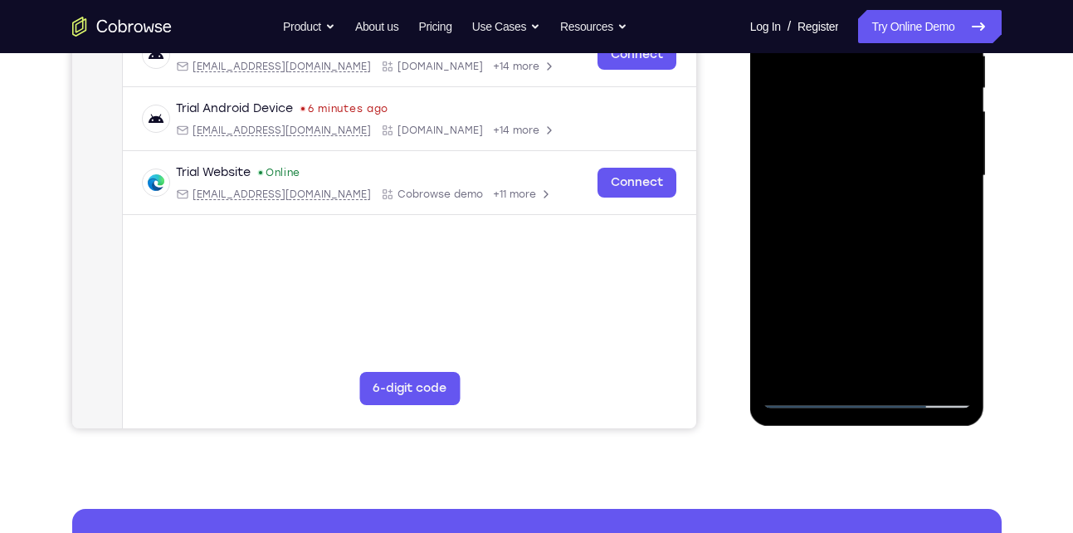
click at [837, 328] on div at bounding box center [867, 176] width 209 height 465
click at [821, 335] on div at bounding box center [867, 176] width 209 height 465
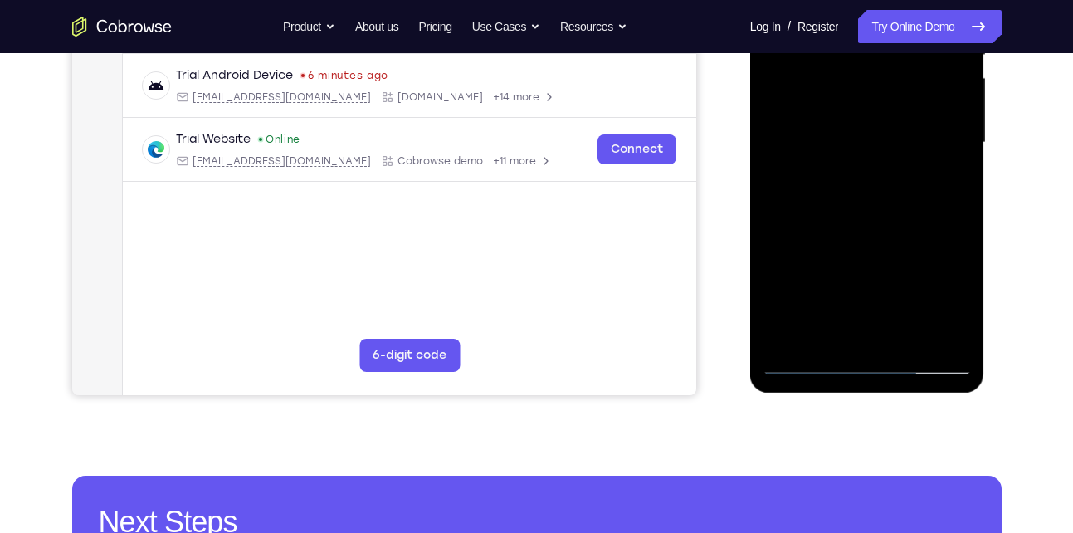
scroll to position [379, 0]
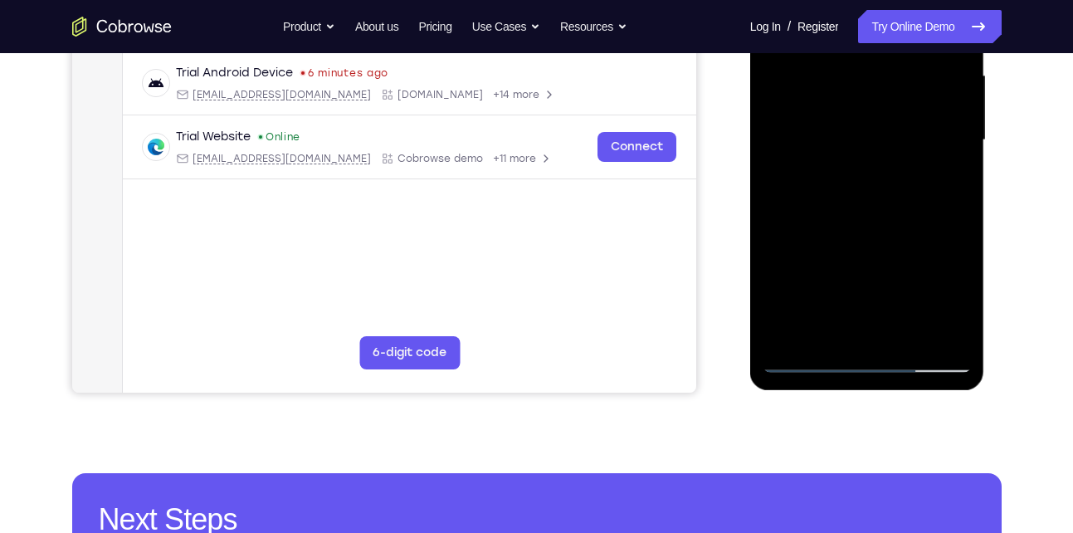
click at [833, 324] on div at bounding box center [867, 140] width 209 height 465
click at [946, 181] on div at bounding box center [867, 140] width 209 height 465
click at [834, 178] on div at bounding box center [867, 140] width 209 height 465
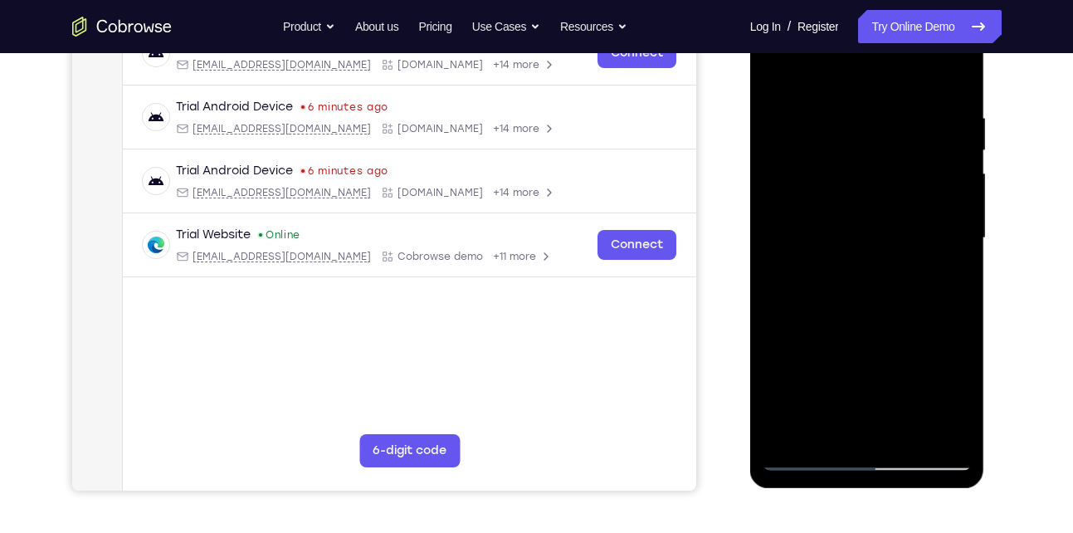
scroll to position [284, 0]
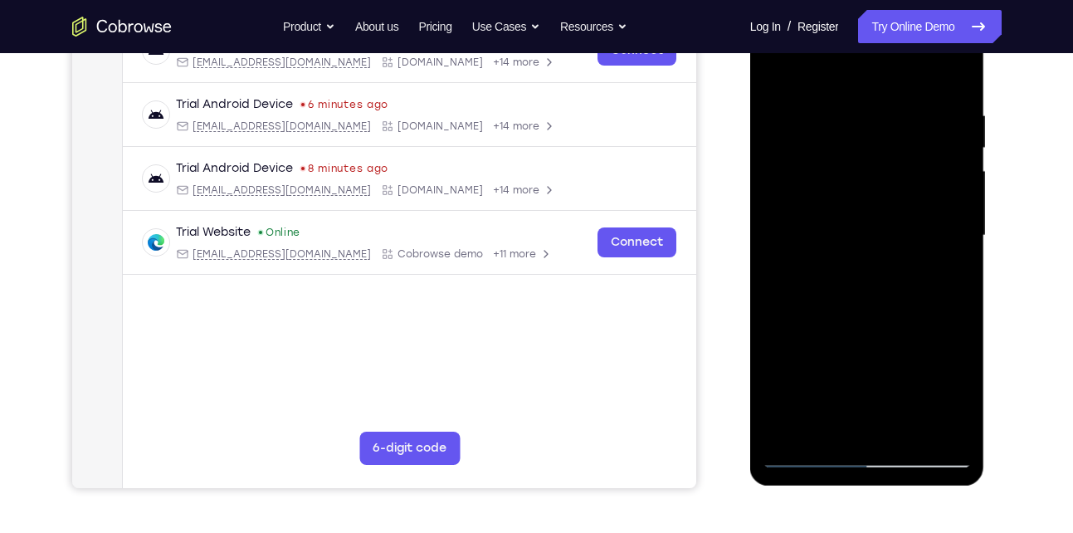
click at [942, 276] on div at bounding box center [867, 235] width 209 height 465
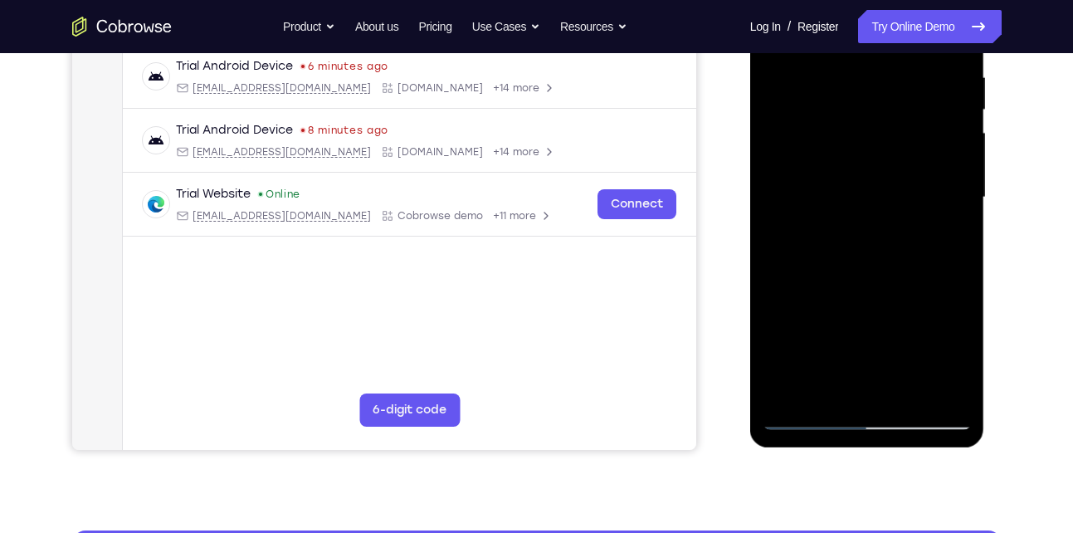
scroll to position [323, 0]
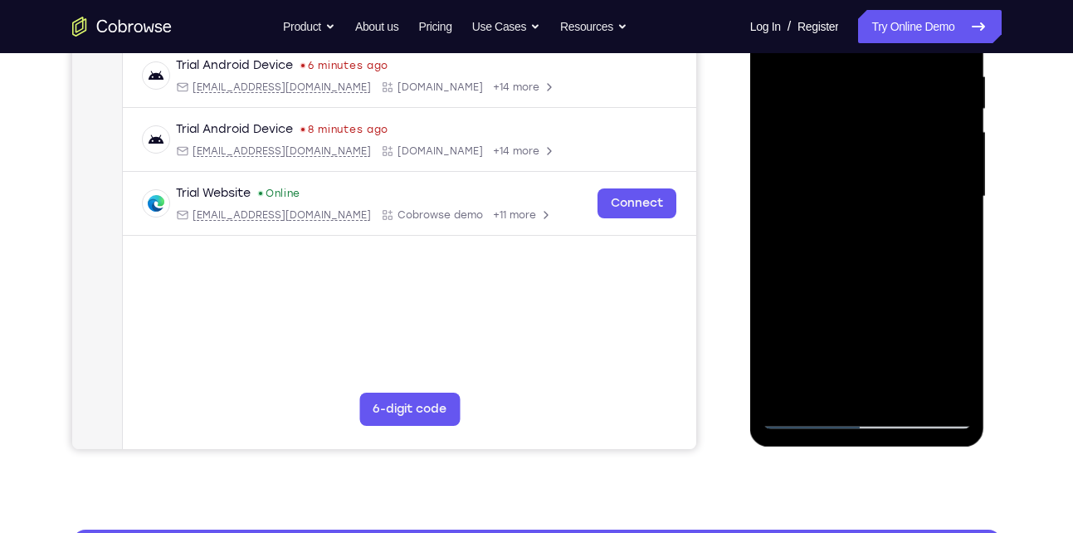
click at [956, 360] on div at bounding box center [867, 196] width 209 height 465
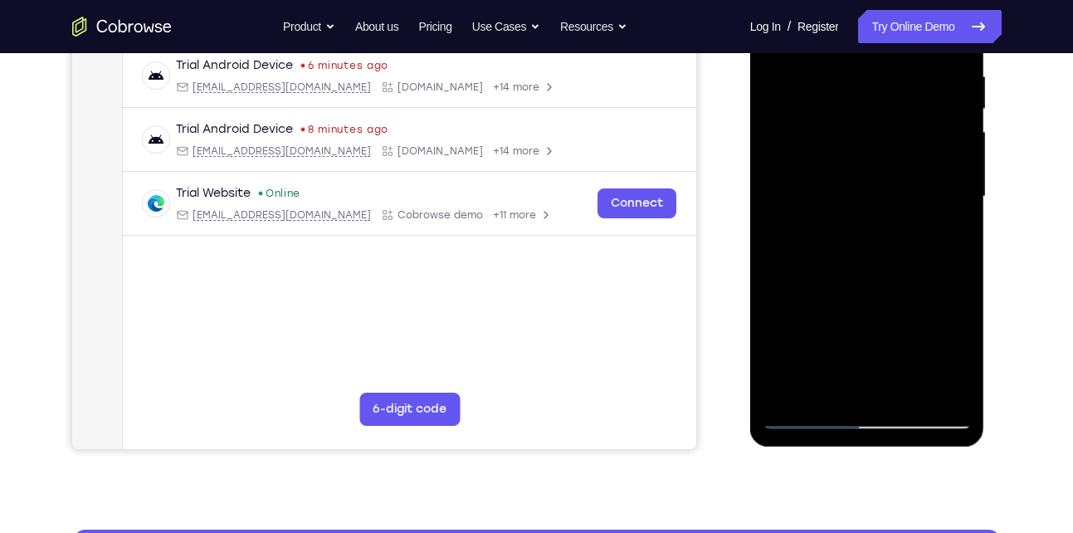
click at [956, 360] on div at bounding box center [867, 196] width 209 height 465
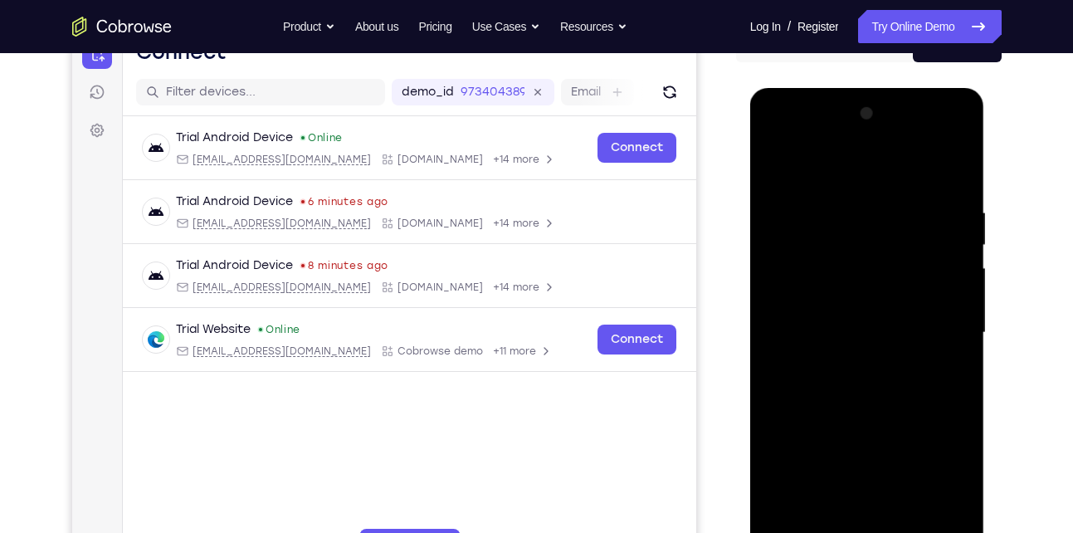
scroll to position [183, 0]
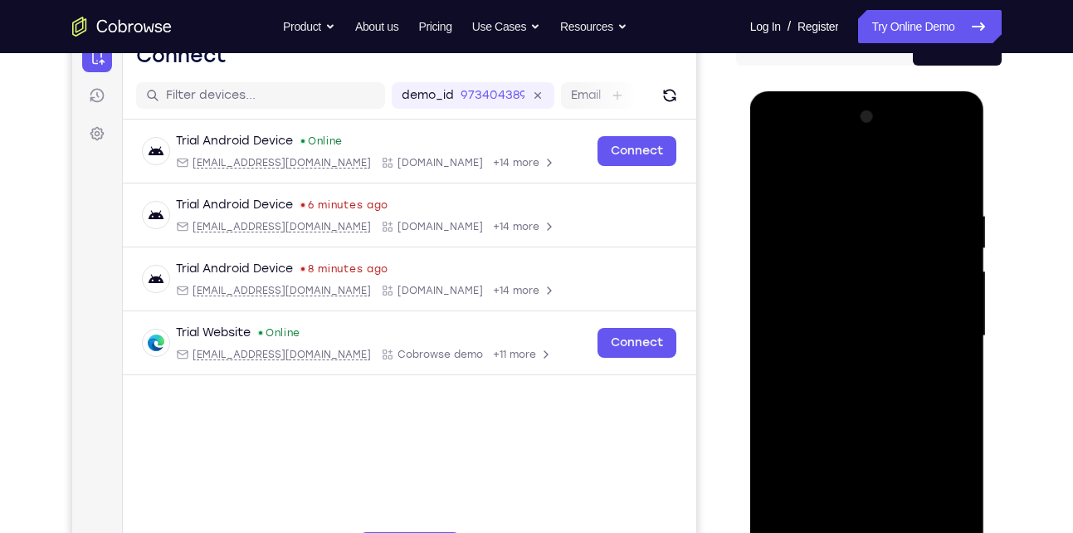
click at [777, 169] on div at bounding box center [867, 336] width 209 height 465
click at [785, 165] on div at bounding box center [867, 336] width 209 height 465
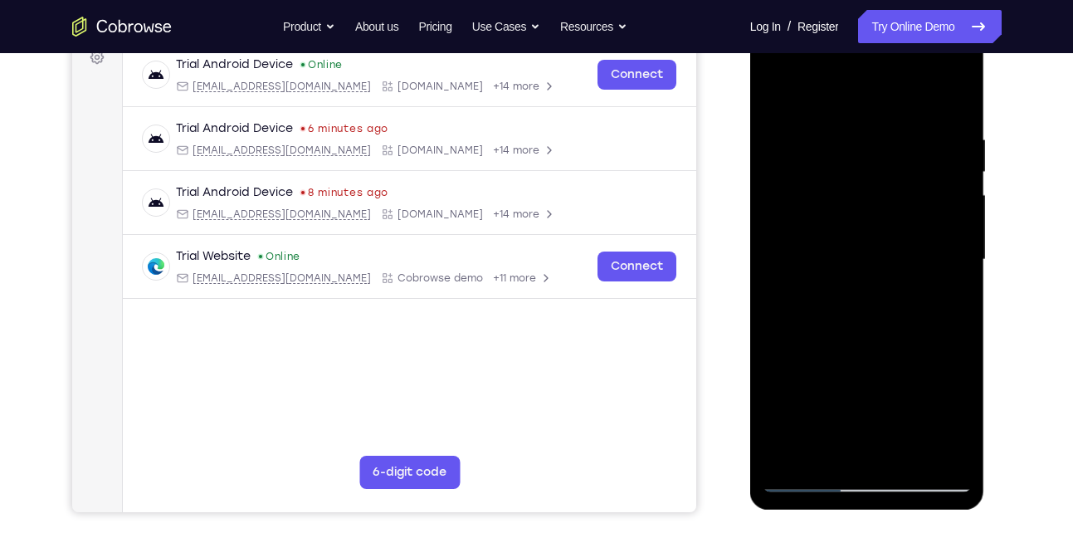
scroll to position [196, 0]
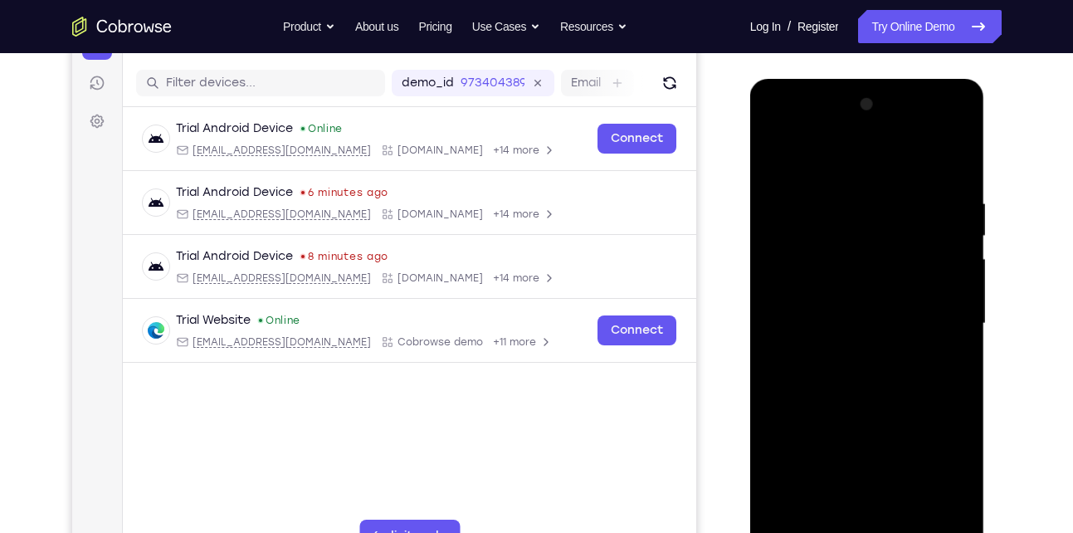
click at [885, 189] on div at bounding box center [867, 323] width 209 height 465
click at [945, 281] on div at bounding box center [867, 323] width 209 height 465
click at [777, 288] on div at bounding box center [867, 323] width 209 height 465
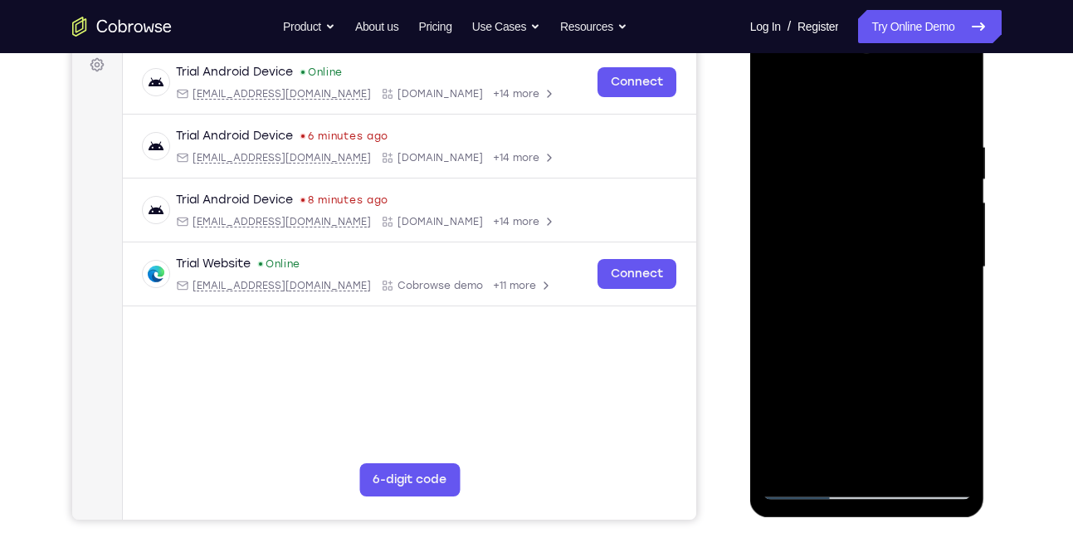
scroll to position [252, 0]
click at [947, 272] on div at bounding box center [867, 268] width 209 height 465
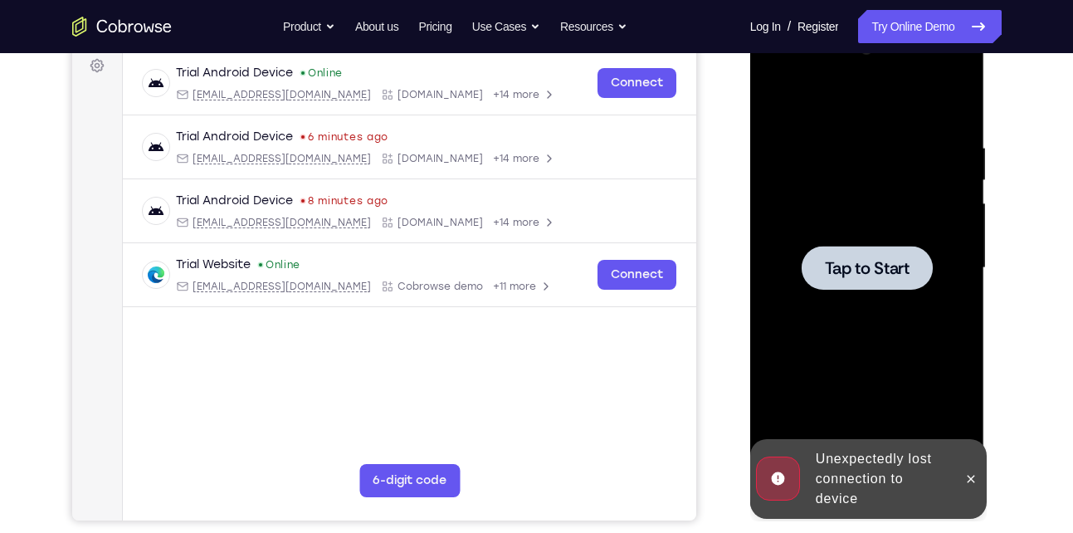
click at [947, 272] on div at bounding box center [867, 268] width 209 height 465
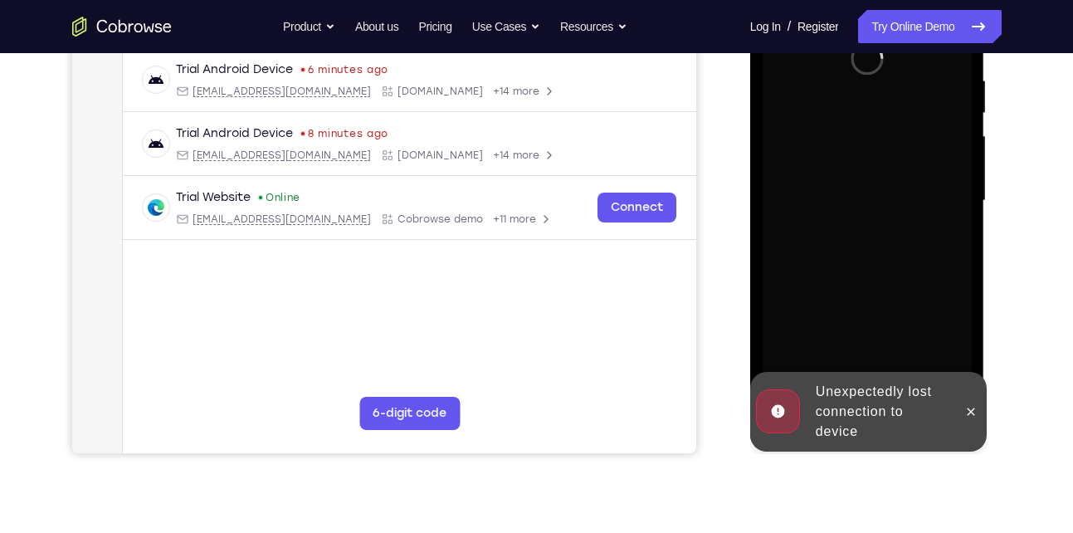
scroll to position [321, 0]
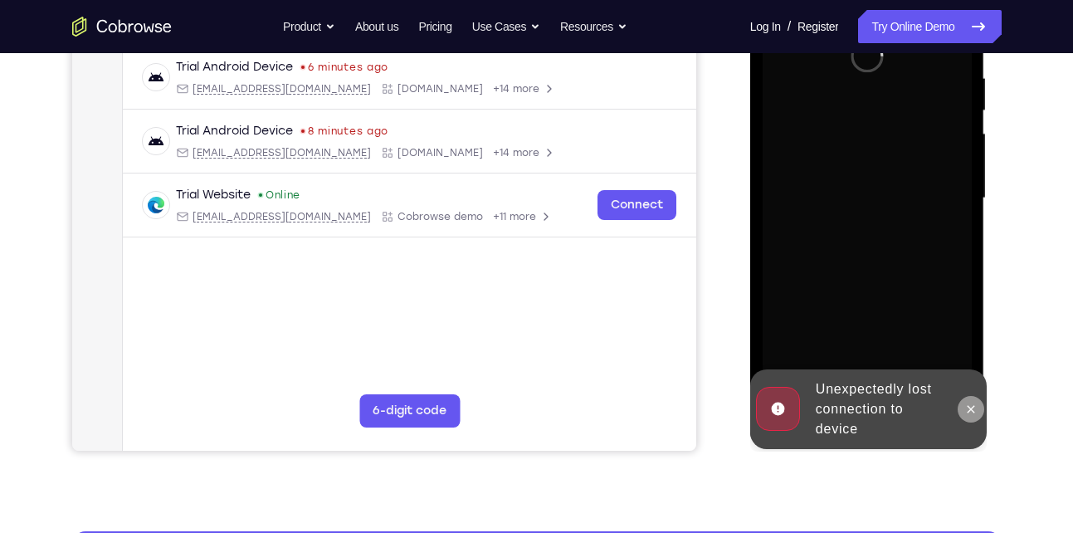
click at [971, 408] on icon at bounding box center [971, 408] width 7 height 7
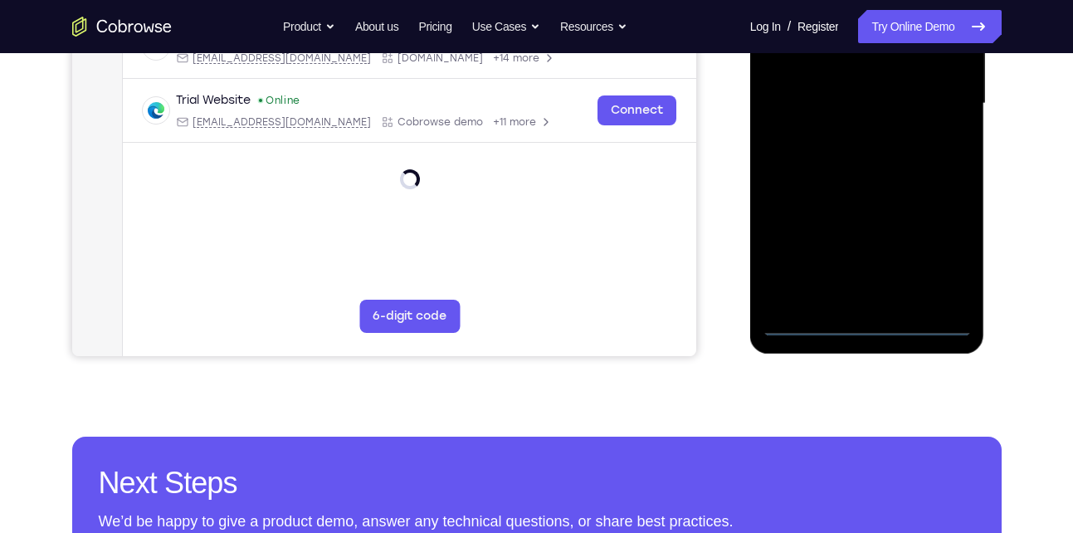
scroll to position [417, 0]
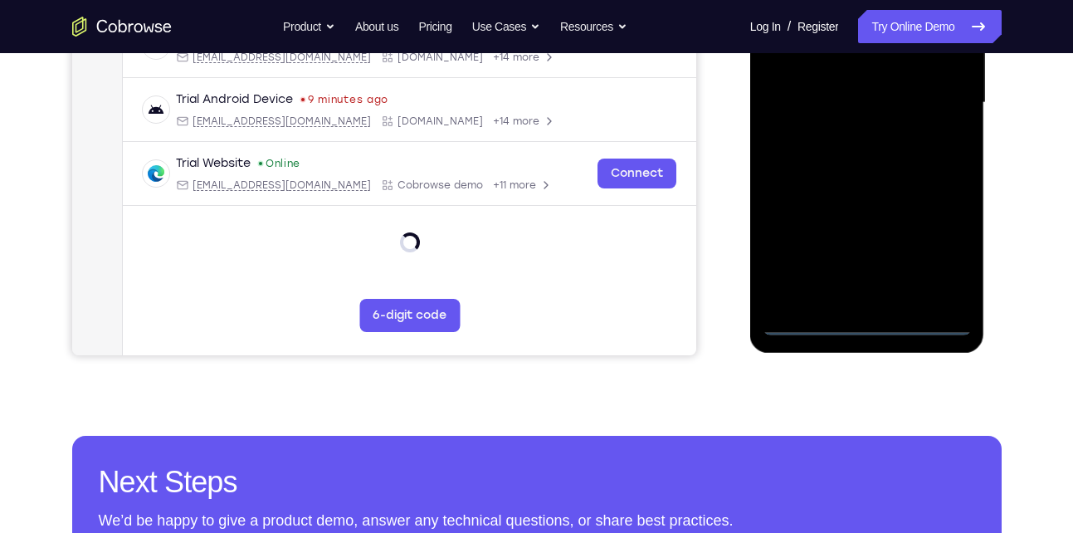
click at [870, 322] on div at bounding box center [867, 102] width 209 height 465
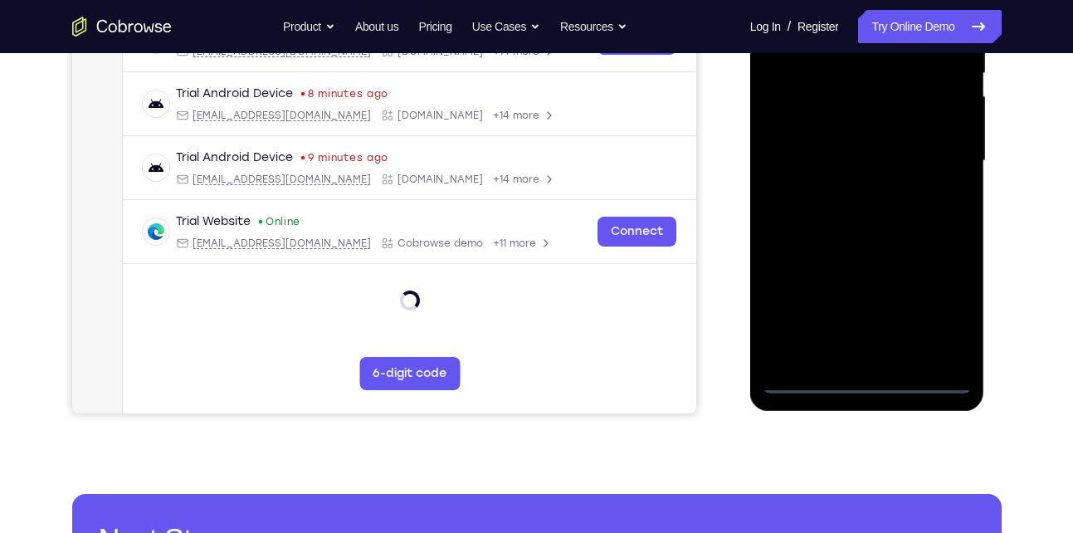
scroll to position [357, 0]
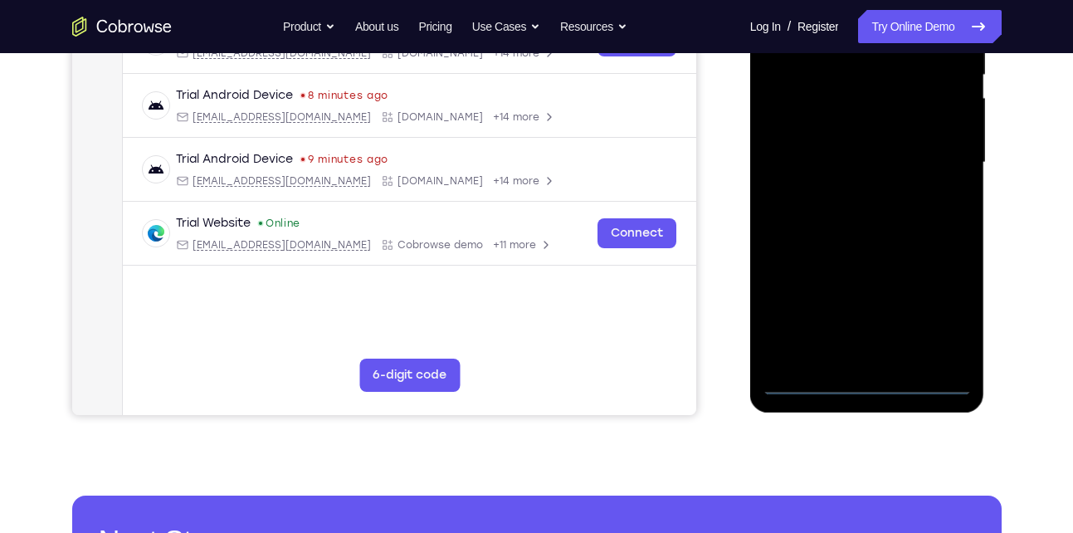
click at [938, 307] on div at bounding box center [867, 162] width 209 height 465
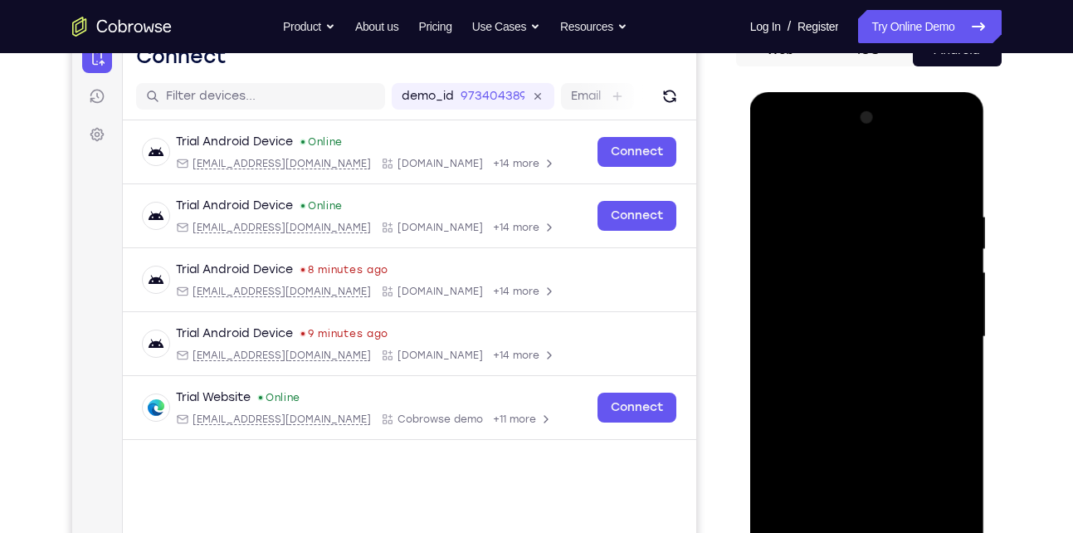
scroll to position [182, 0]
click at [776, 142] on div at bounding box center [867, 337] width 209 height 465
click at [938, 334] on div at bounding box center [867, 337] width 209 height 465
click at [938, 325] on div at bounding box center [867, 337] width 209 height 465
click at [851, 368] on div at bounding box center [867, 337] width 209 height 465
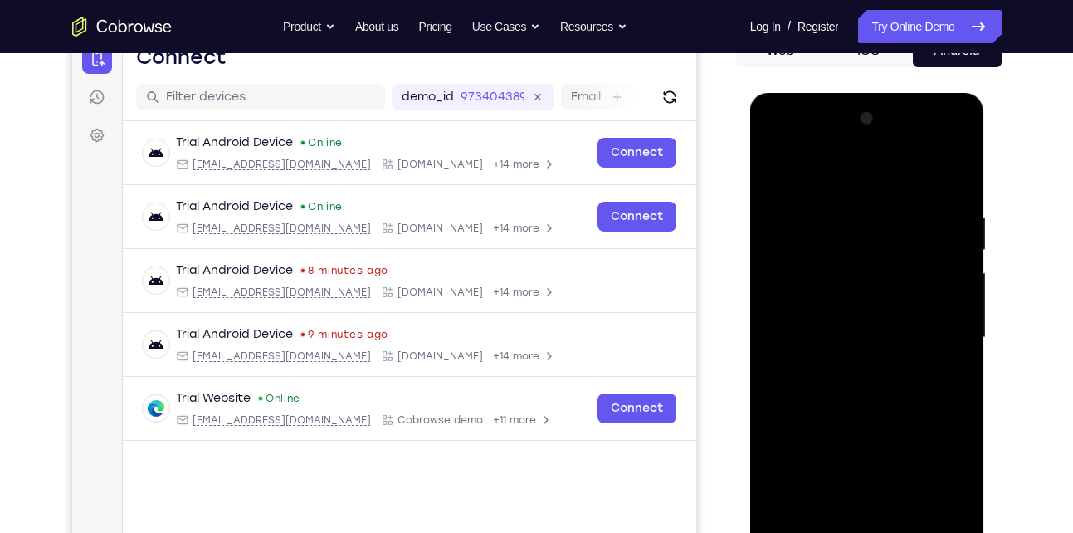
click at [859, 300] on div at bounding box center [867, 337] width 209 height 465
click at [837, 325] on div at bounding box center [867, 337] width 209 height 465
click at [828, 354] on div at bounding box center [867, 337] width 209 height 465
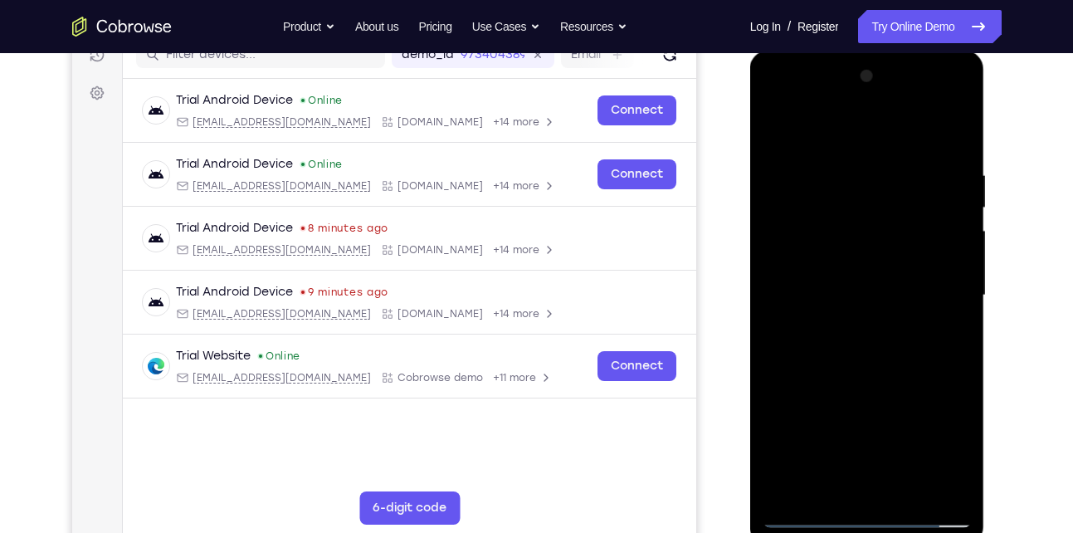
scroll to position [225, 0]
click at [866, 253] on div at bounding box center [867, 294] width 209 height 465
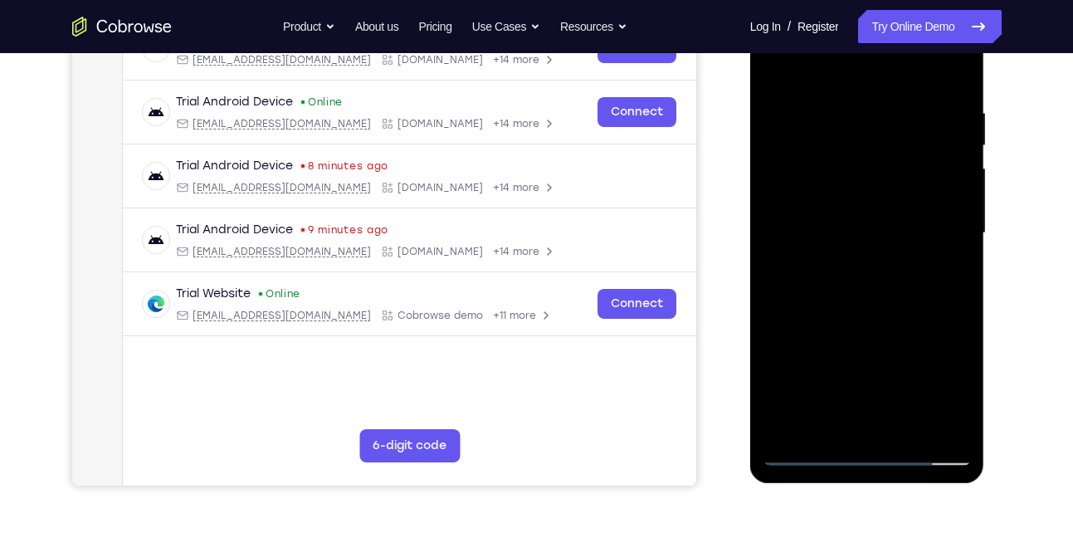
scroll to position [298, 0]
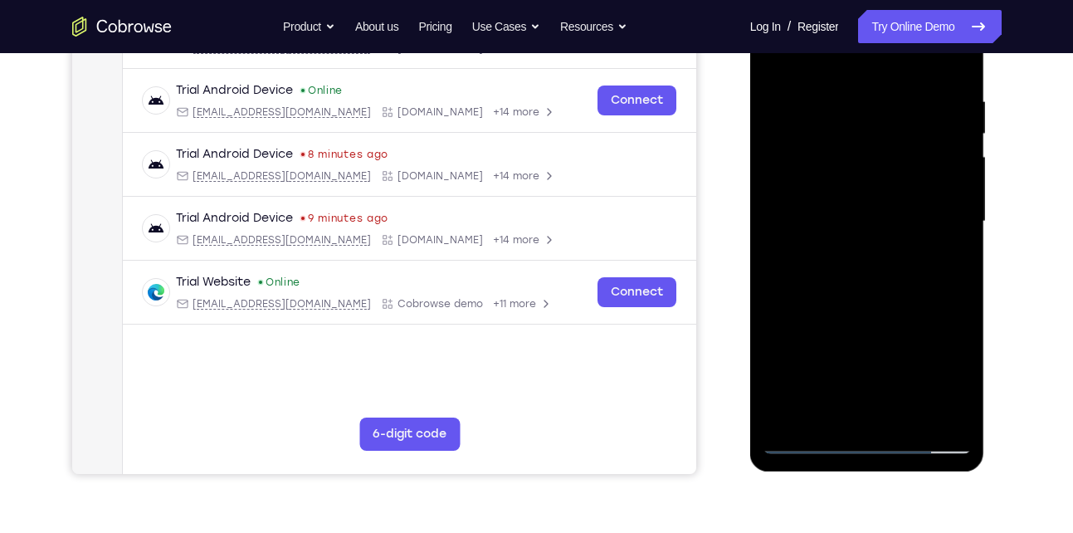
click at [904, 413] on div at bounding box center [867, 221] width 209 height 465
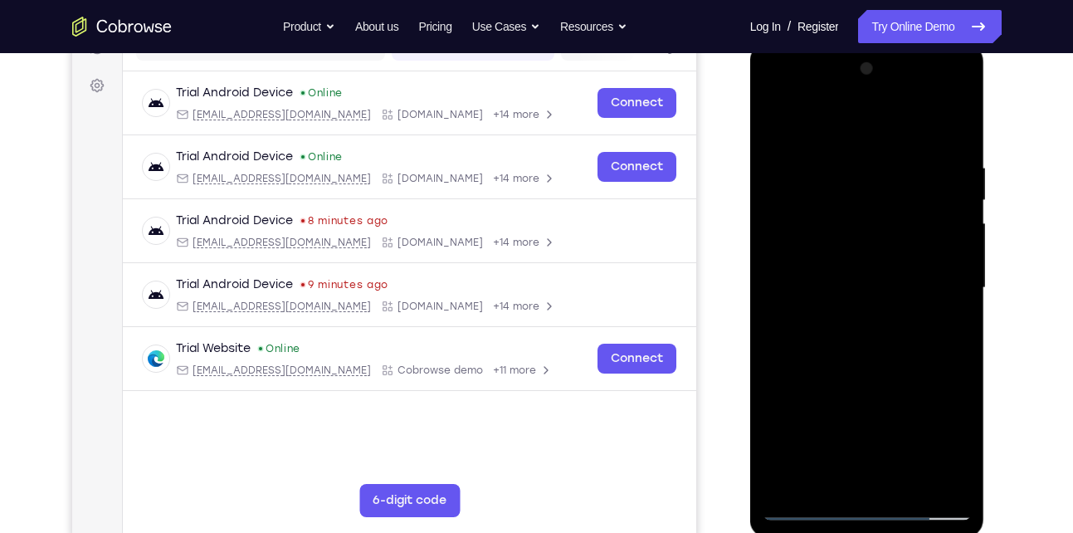
scroll to position [234, 0]
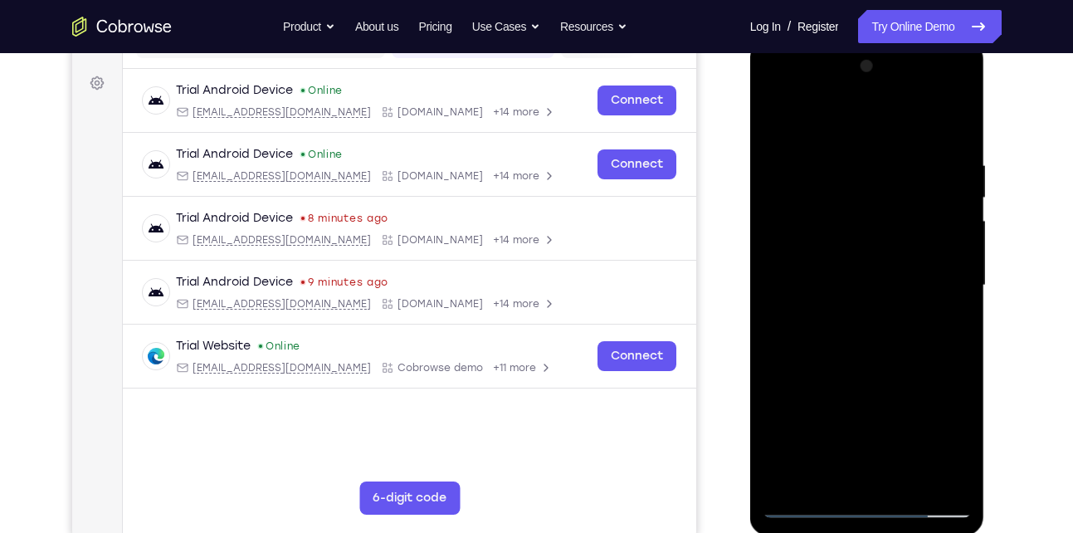
click at [878, 348] on div at bounding box center [867, 285] width 209 height 465
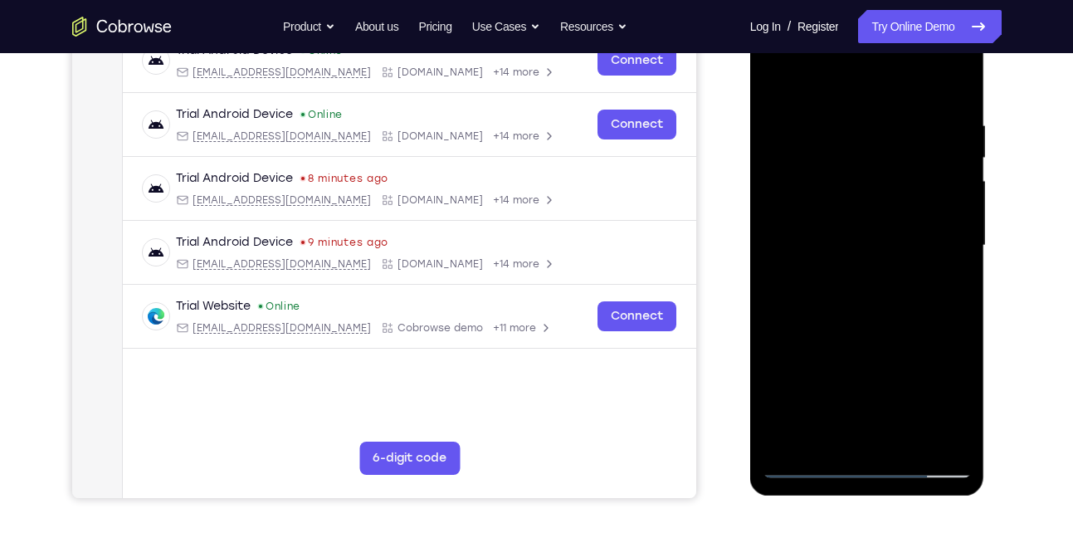
scroll to position [276, 0]
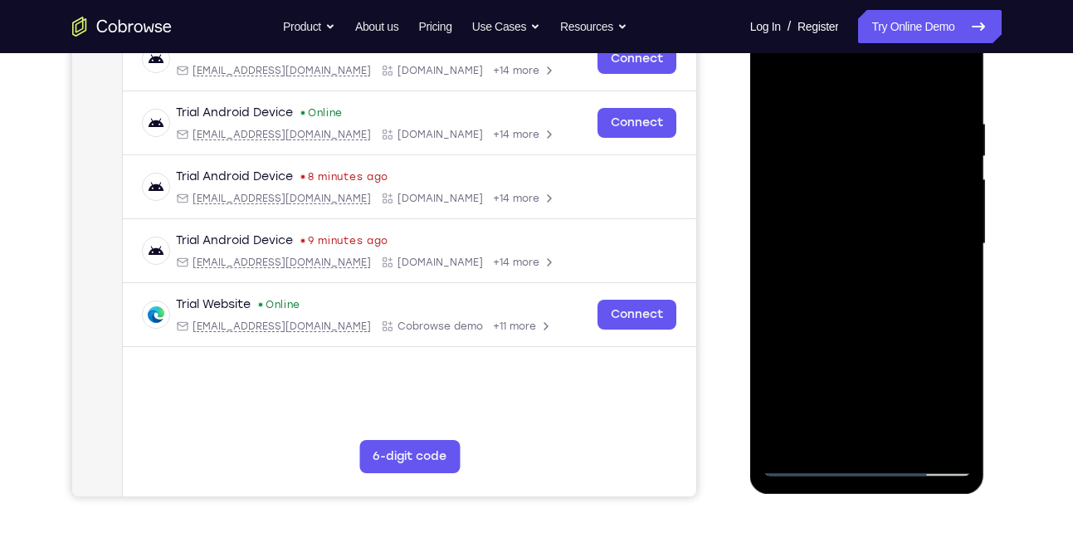
click at [935, 272] on div at bounding box center [867, 244] width 209 height 465
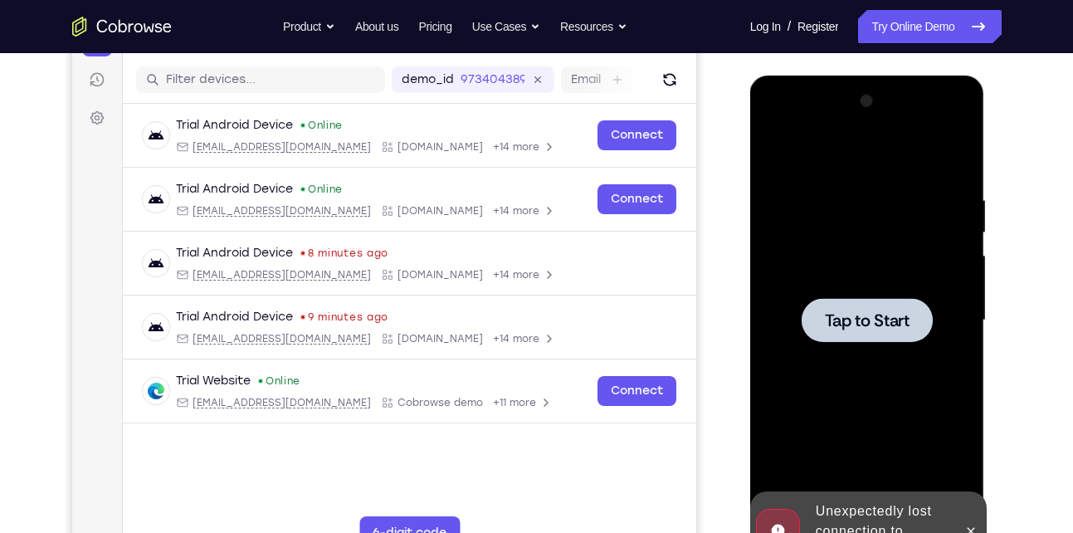
scroll to position [198, 0]
